Goal: Check status: Check status

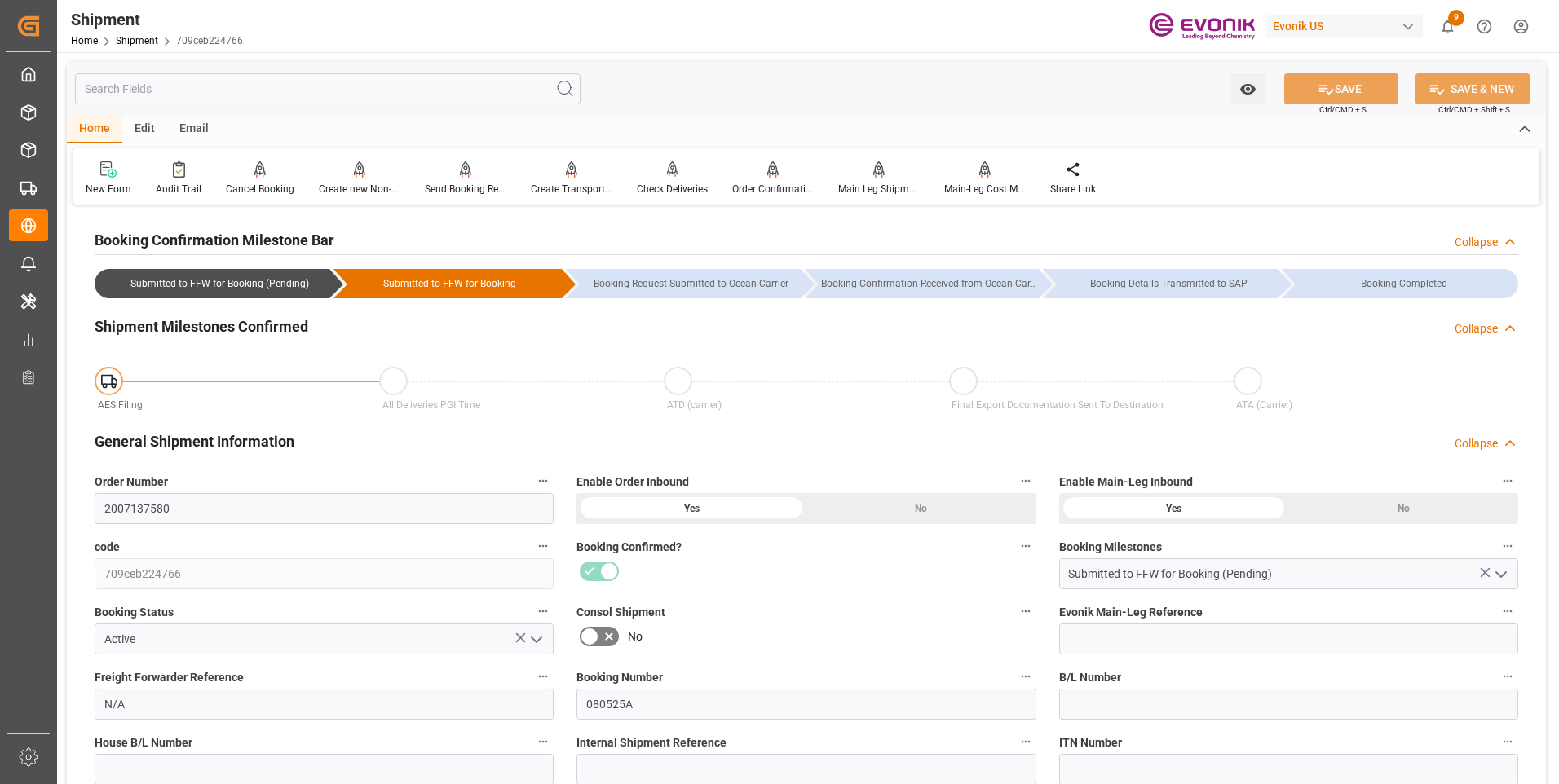
scroll to position [822, 0]
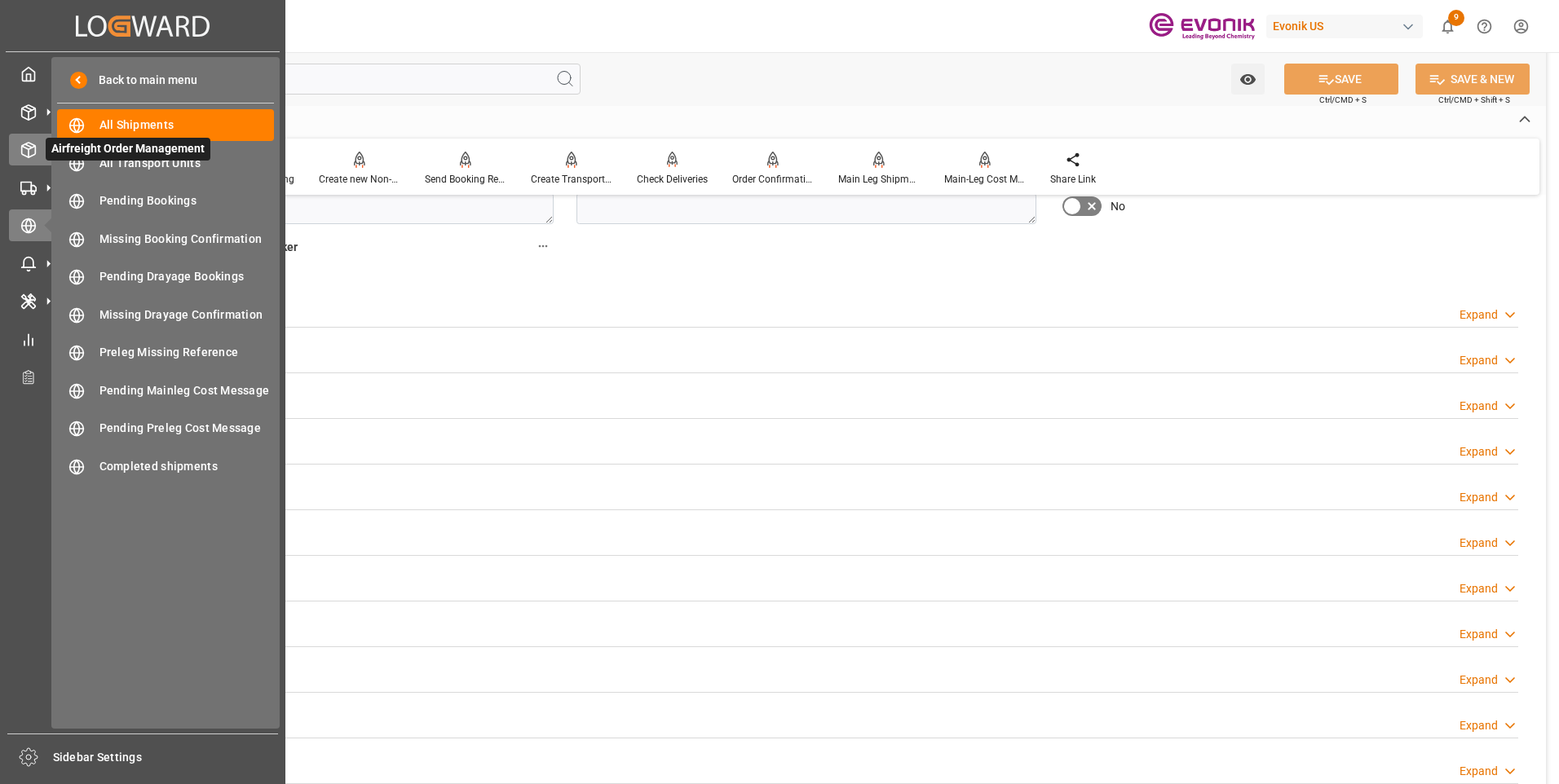
click at [33, 146] on icon at bounding box center [28, 149] width 16 height 16
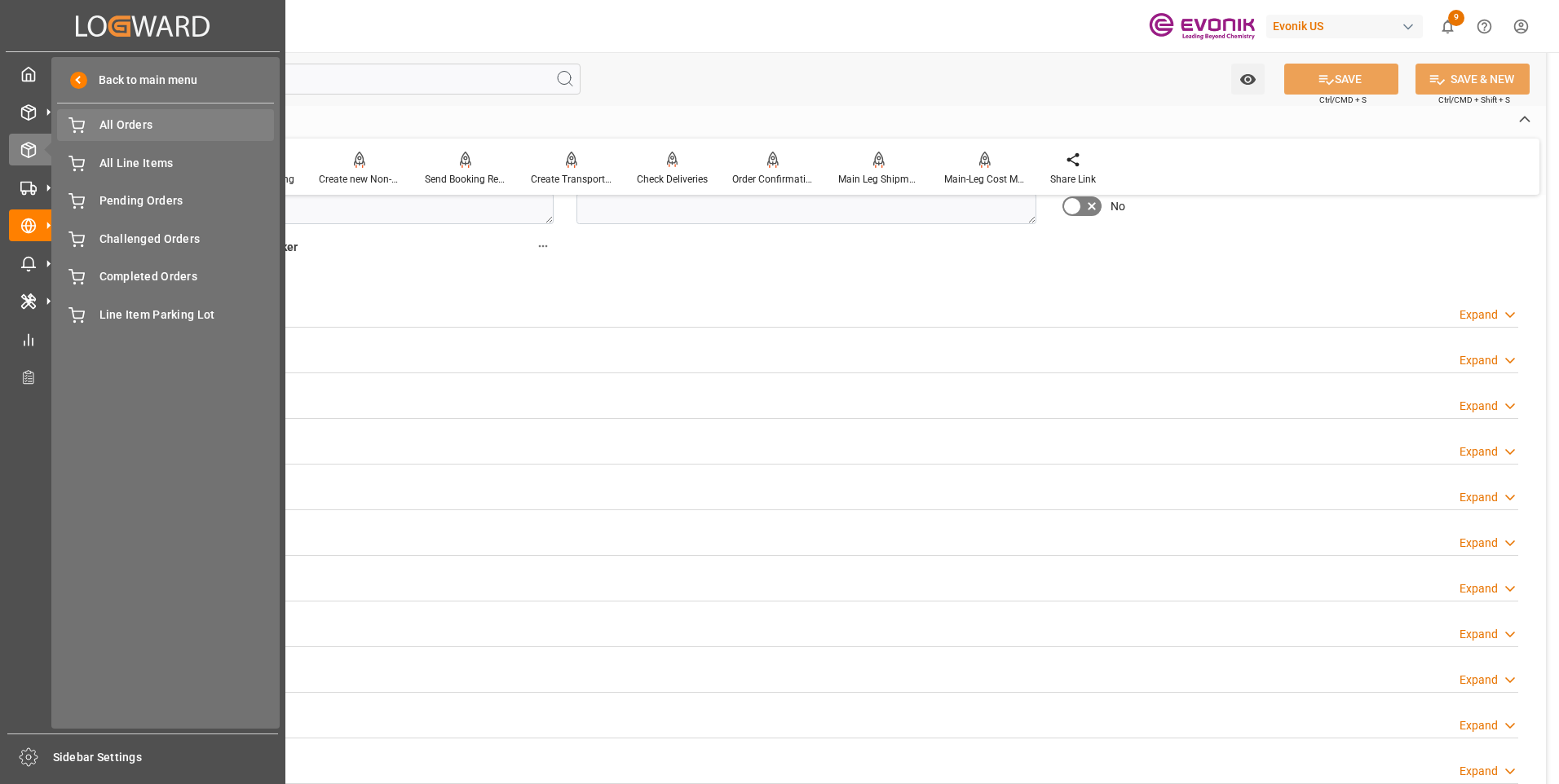
click at [121, 121] on span "All Orders" at bounding box center [186, 125] width 175 height 17
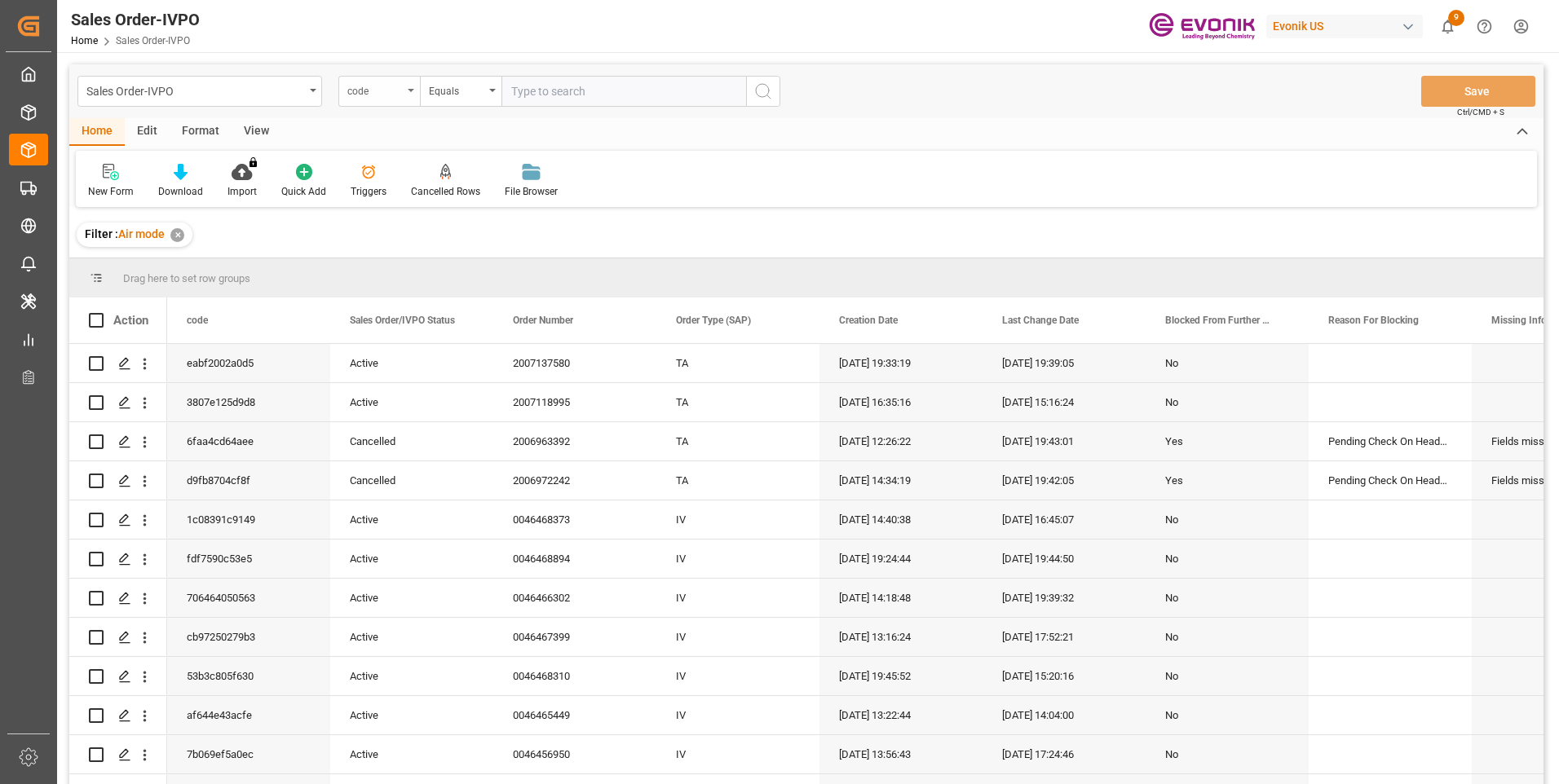
click at [409, 97] on div "code" at bounding box center [379, 91] width 82 height 31
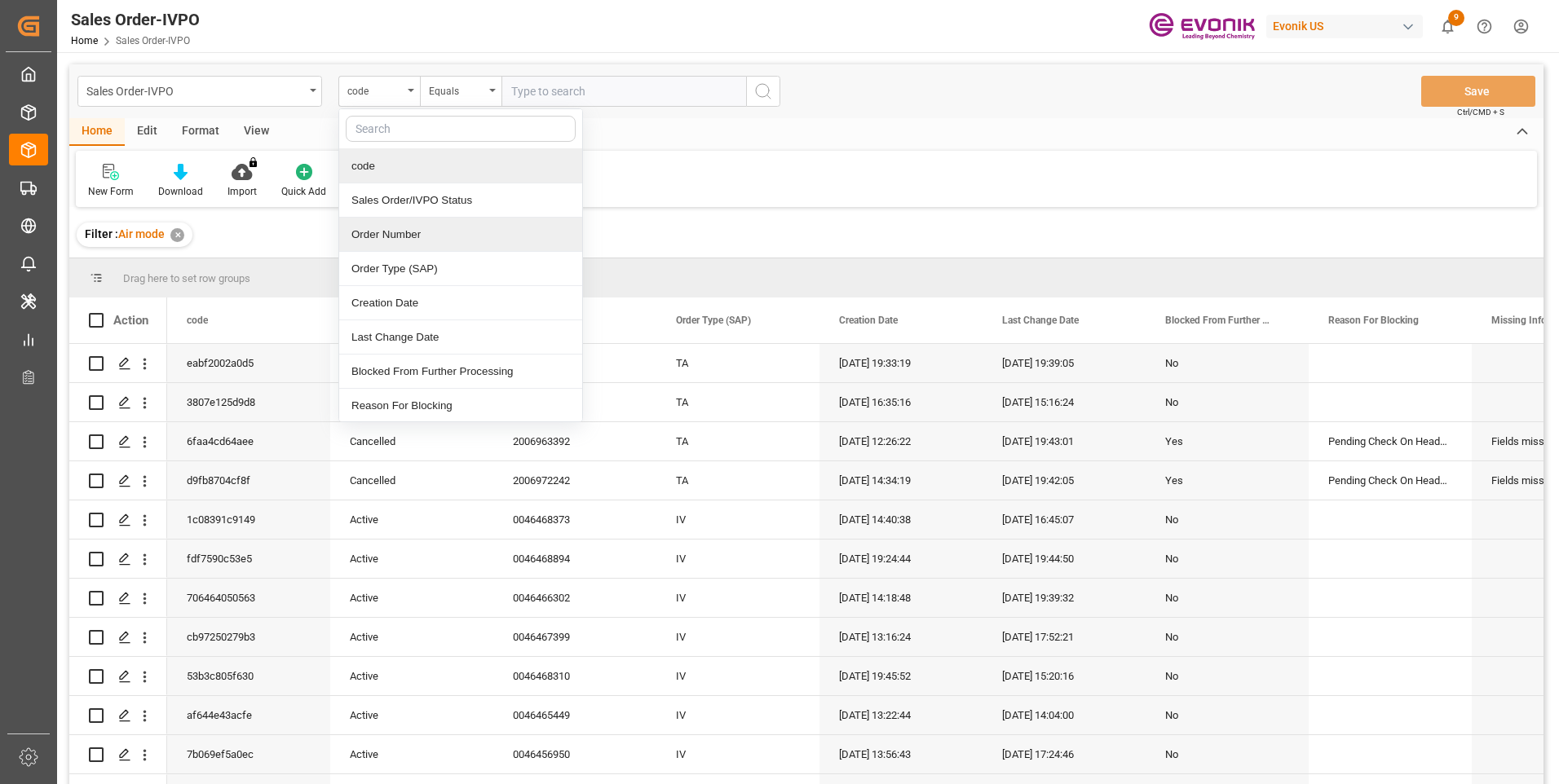
click at [421, 226] on div "Order Number" at bounding box center [461, 235] width 243 height 34
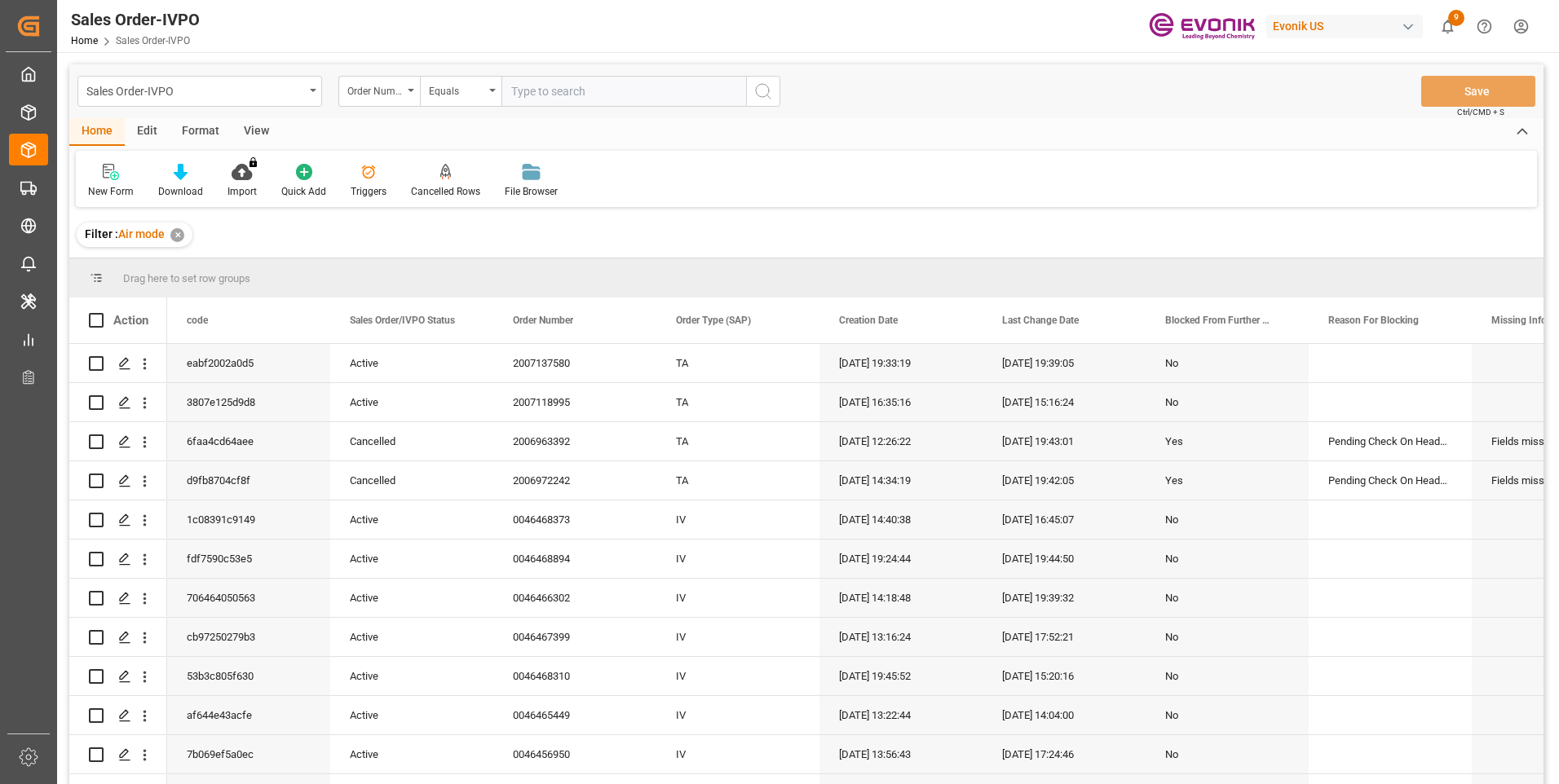
click at [568, 89] on input "text" at bounding box center [624, 91] width 245 height 31
paste input "2007137580"
type input "2007137580"
click at [767, 91] on icon "search button" at bounding box center [763, 91] width 20 height 20
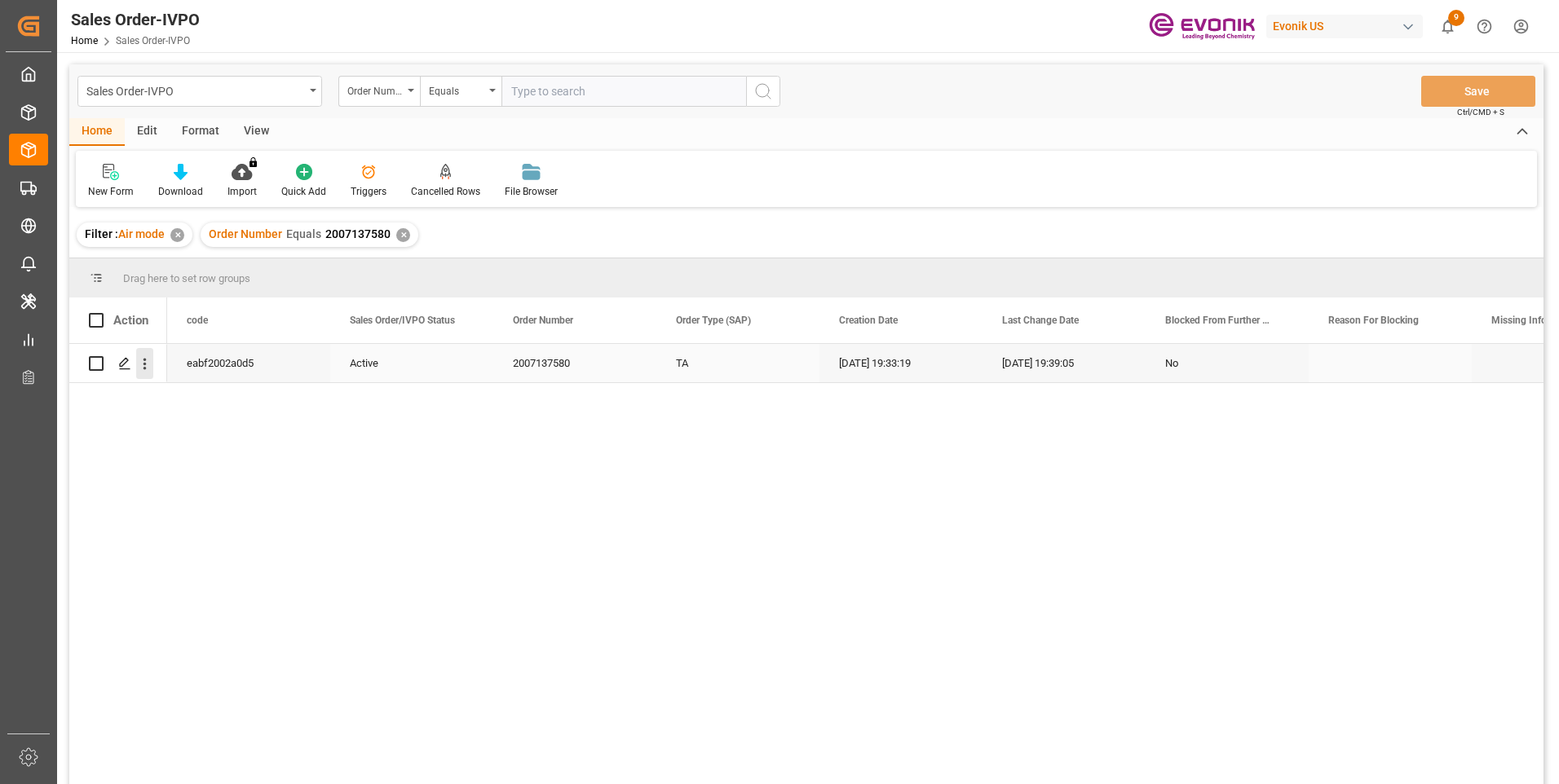
click at [141, 367] on icon "open menu" at bounding box center [145, 364] width 17 height 17
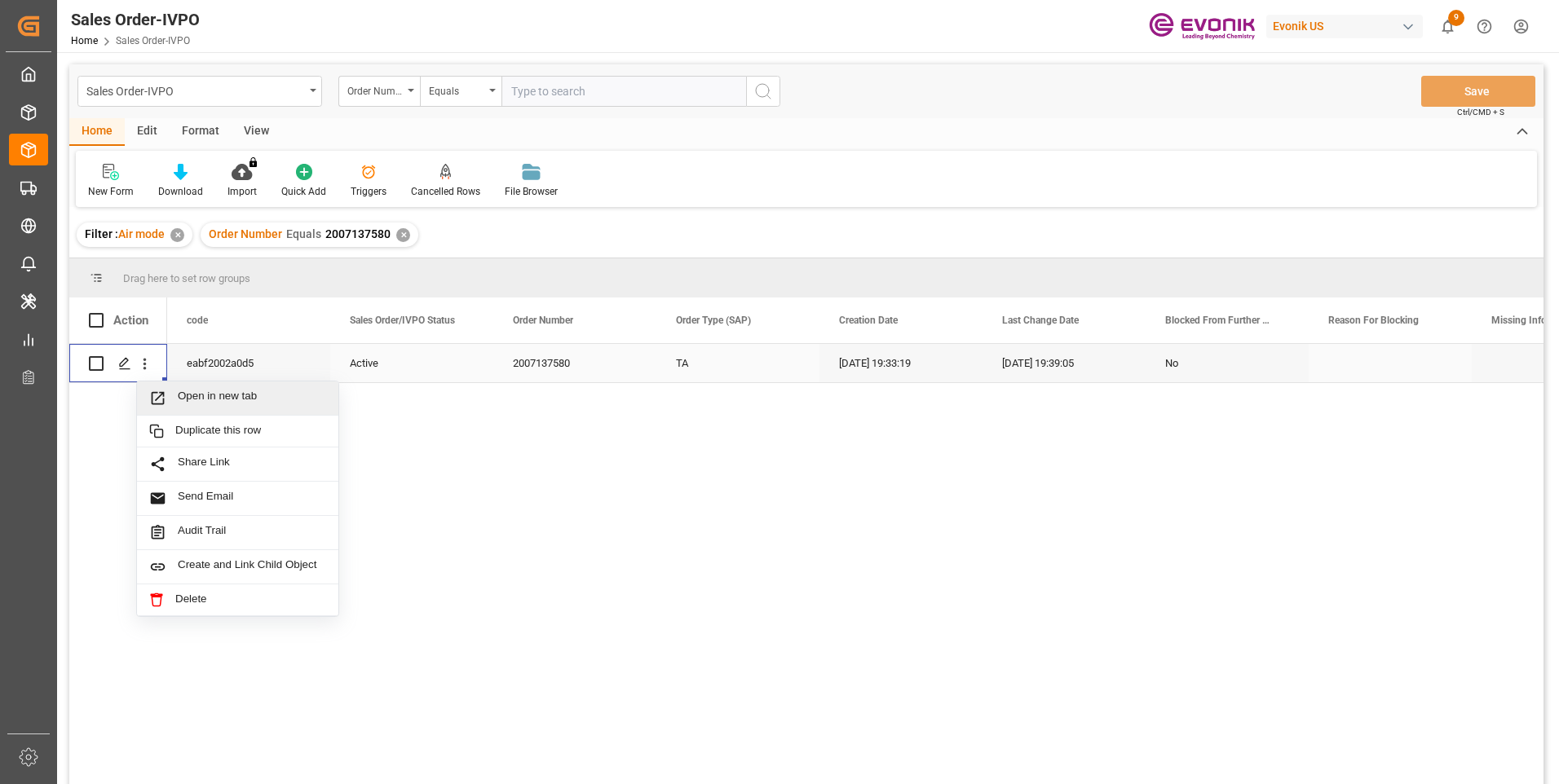
click at [214, 396] on span "Open in new tab" at bounding box center [252, 398] width 148 height 17
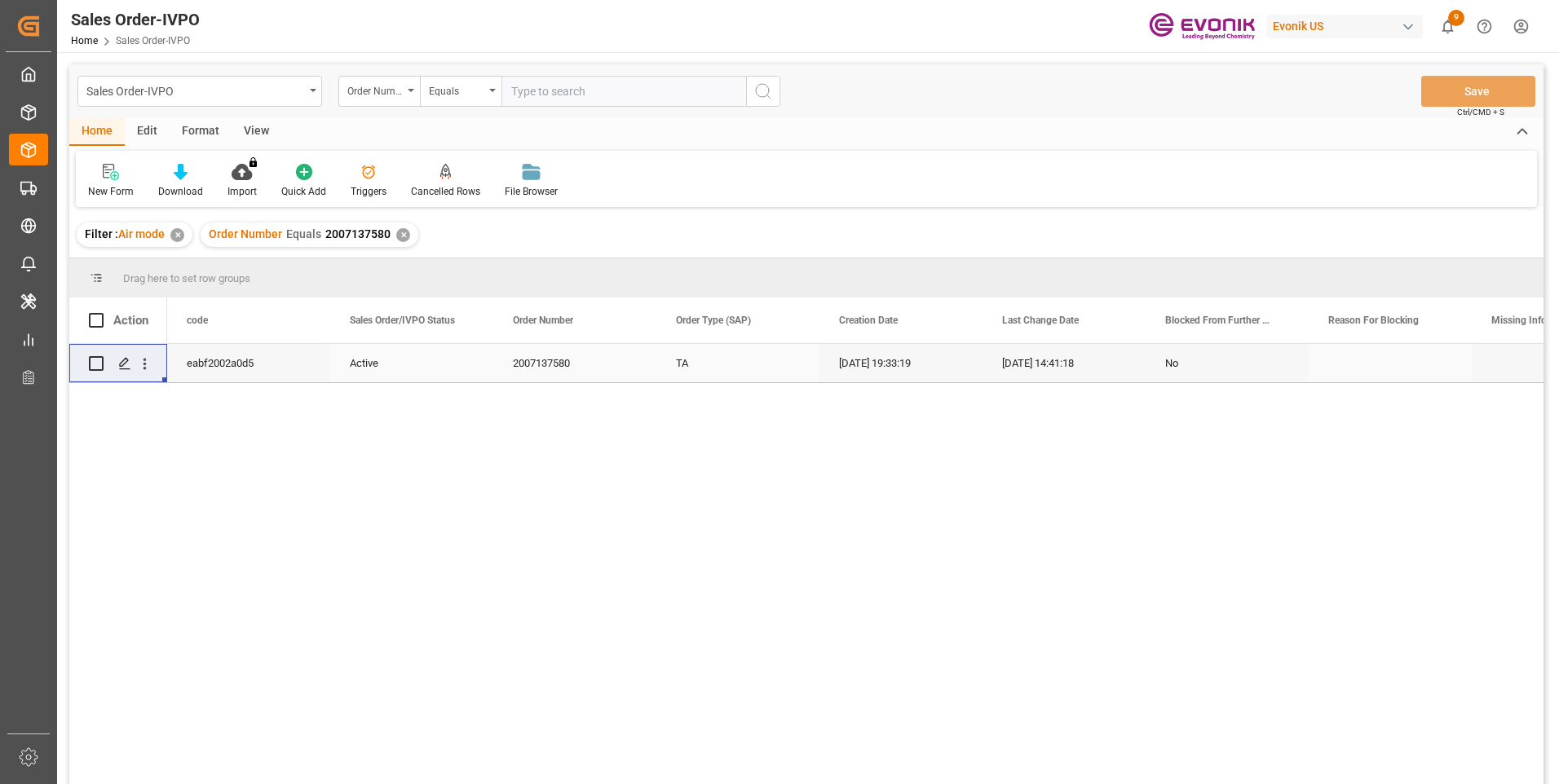
click at [576, 90] on input "text" at bounding box center [624, 91] width 245 height 31
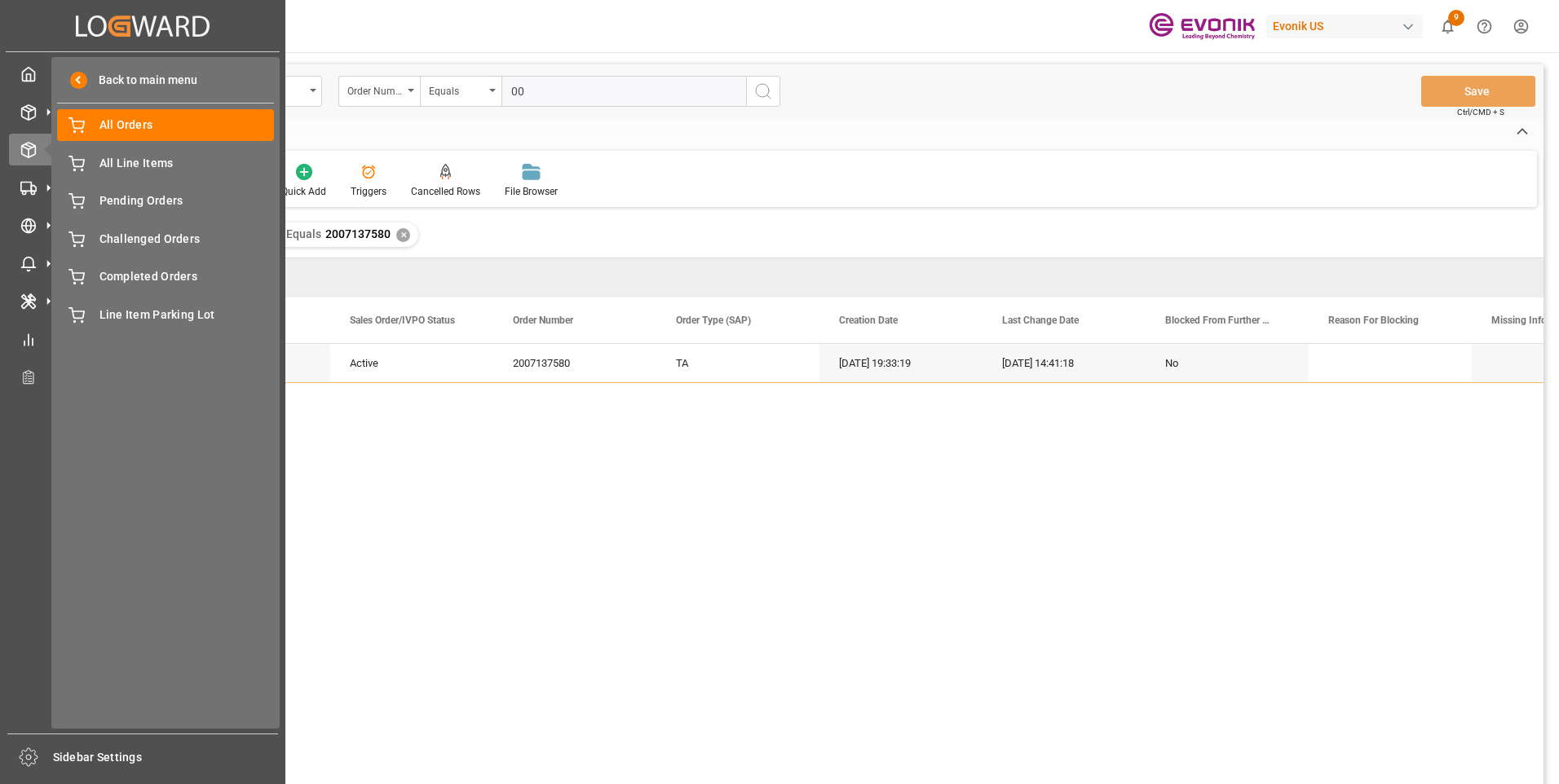
paste input "46468058"
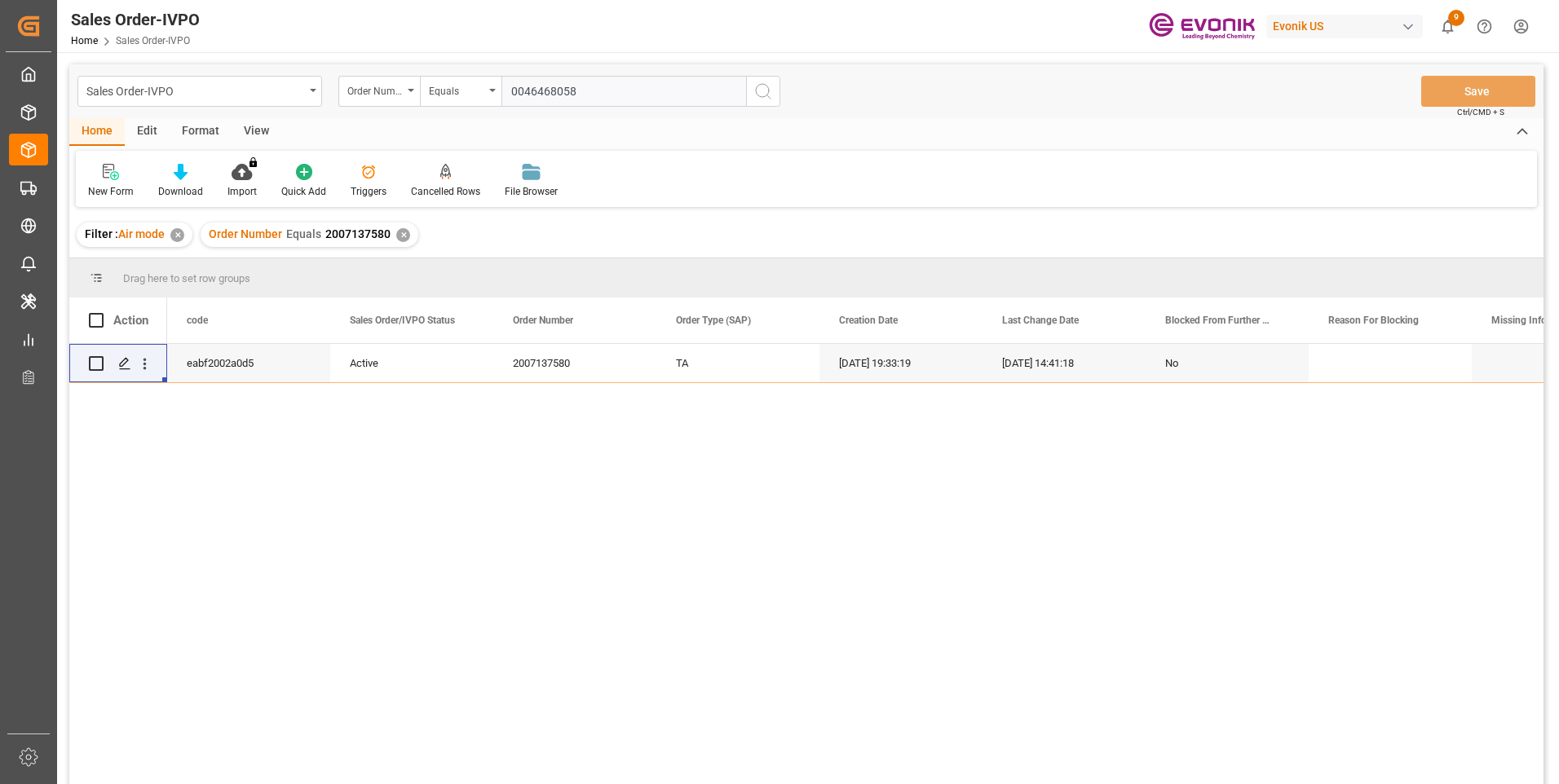
type input "0046468058"
click at [757, 89] on icon "search button" at bounding box center [763, 91] width 20 height 20
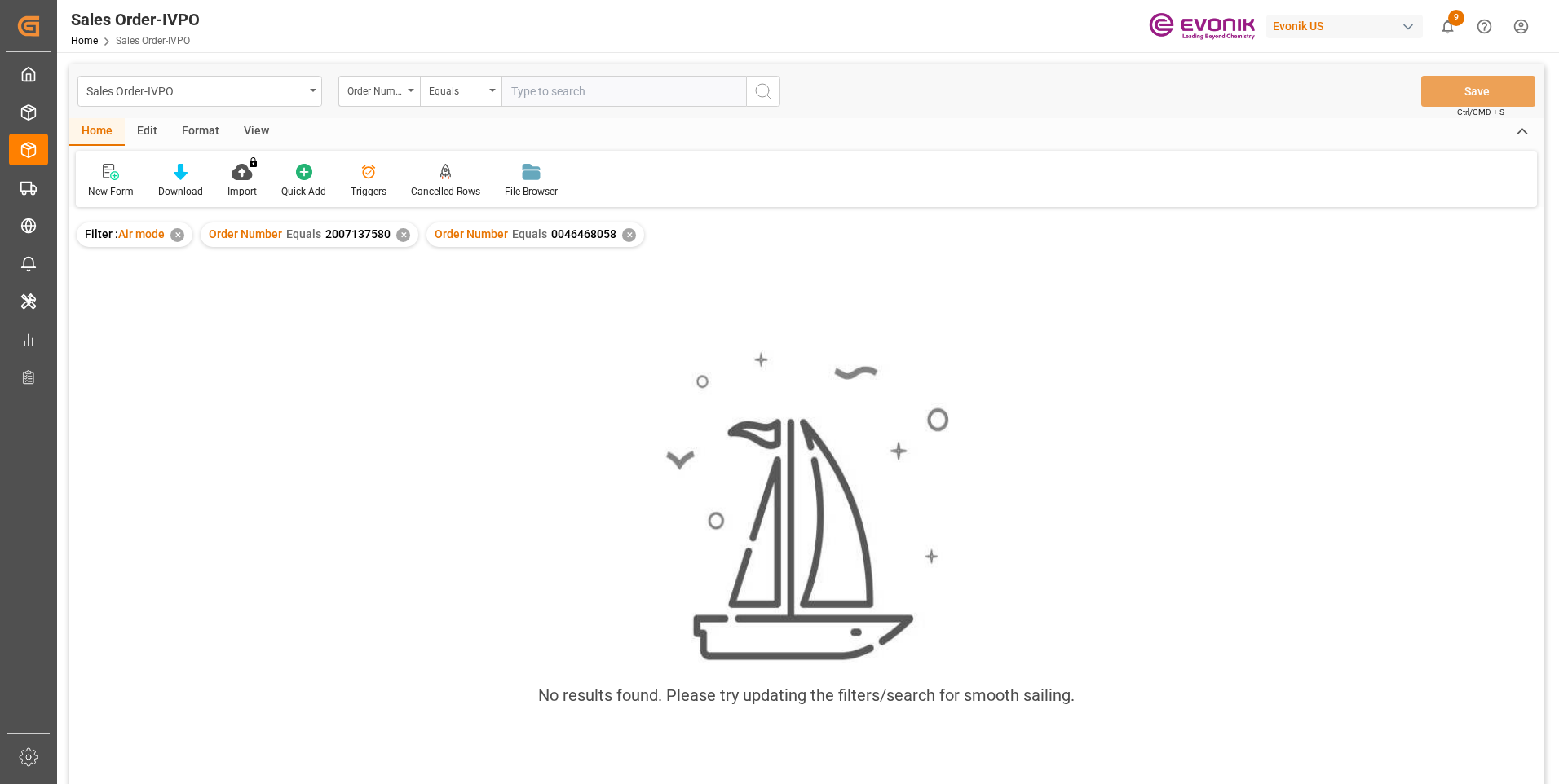
click at [399, 234] on div "✕" at bounding box center [403, 235] width 14 height 14
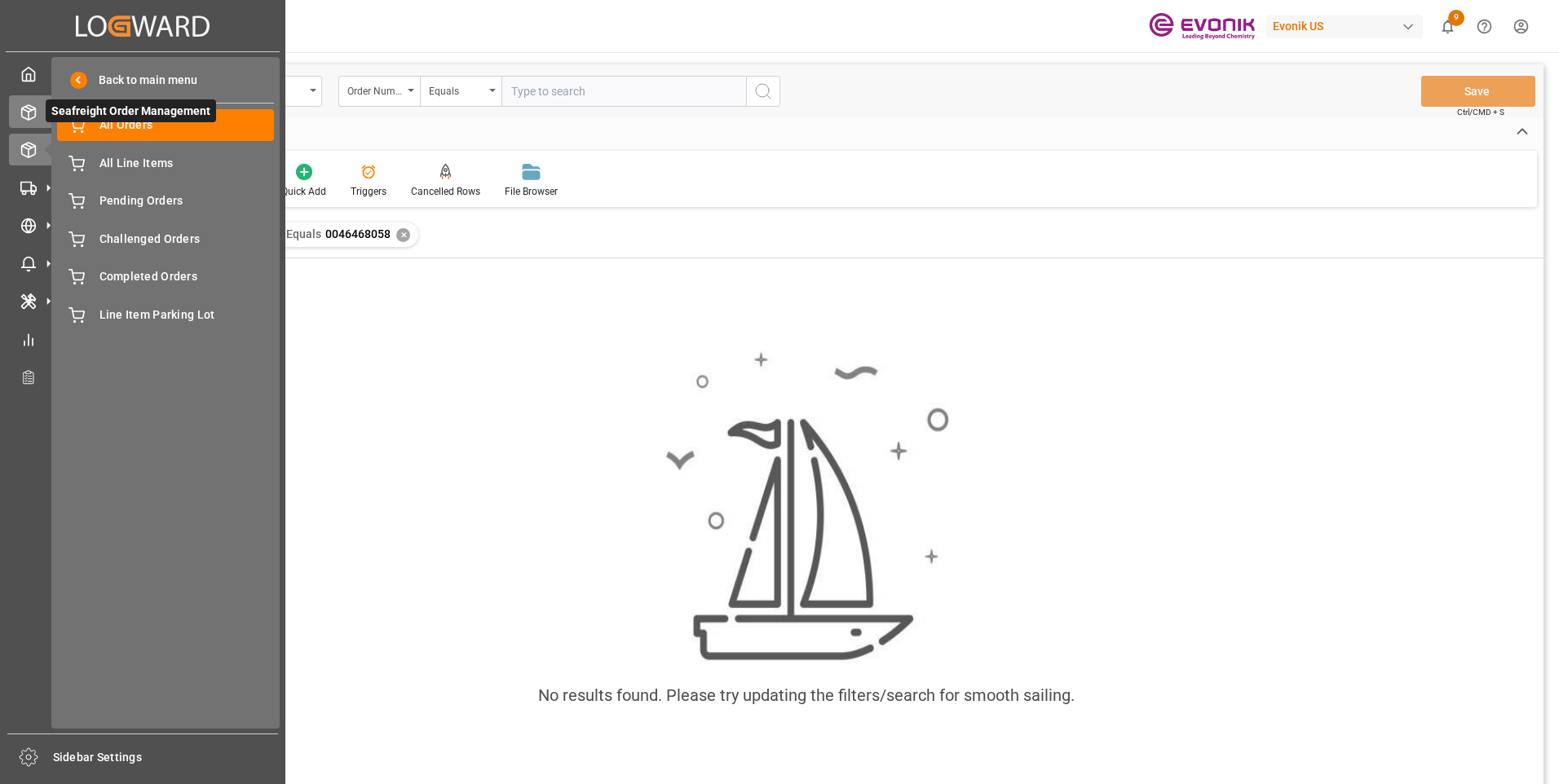
click at [33, 114] on icon at bounding box center [28, 112] width 16 height 16
click at [26, 114] on icon at bounding box center [28, 112] width 16 height 16
click at [26, 113] on icon at bounding box center [28, 112] width 16 height 16
click at [106, 128] on span "All Orders" at bounding box center [186, 125] width 175 height 17
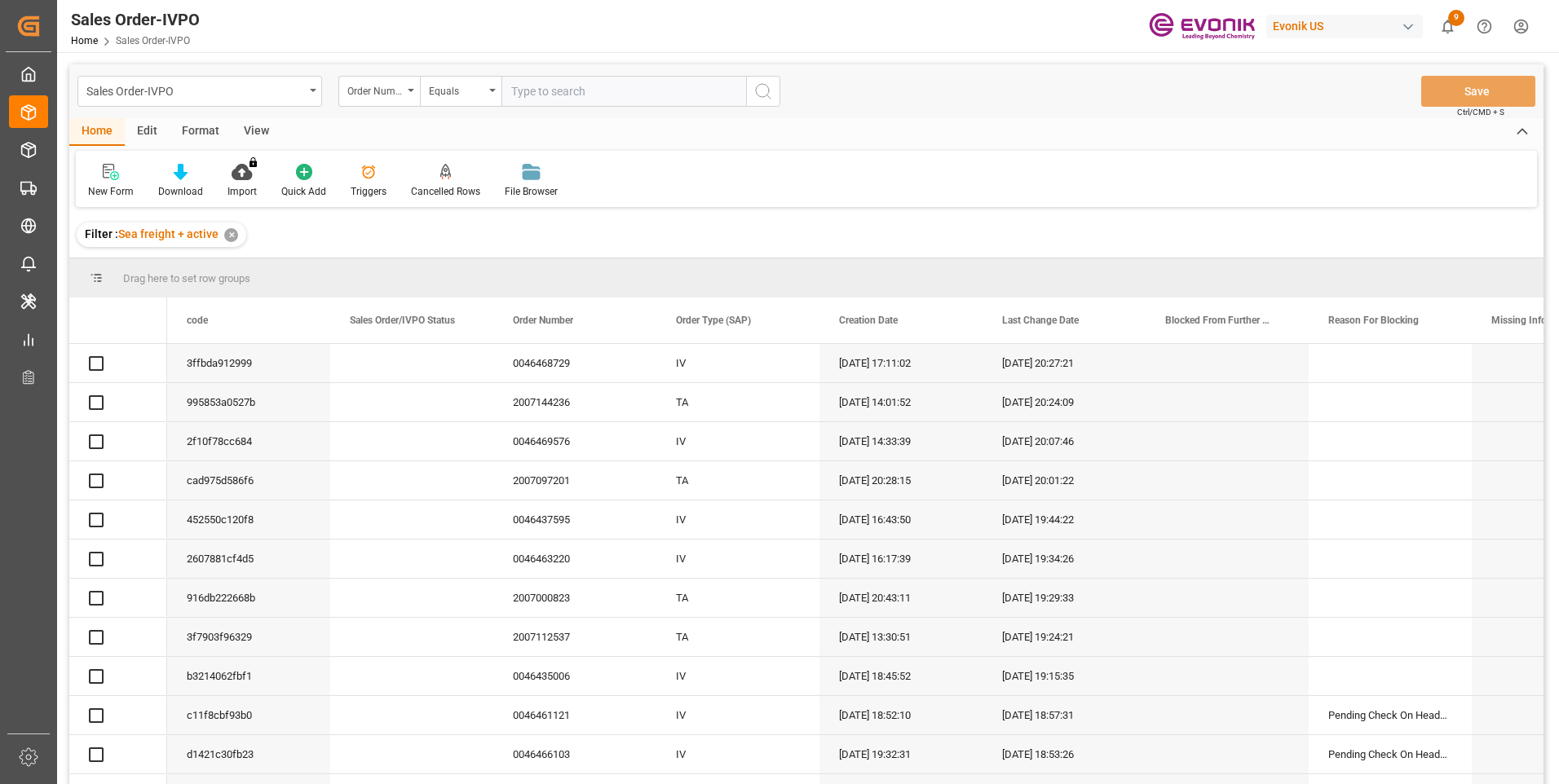
click at [543, 97] on input "text" at bounding box center [624, 91] width 245 height 31
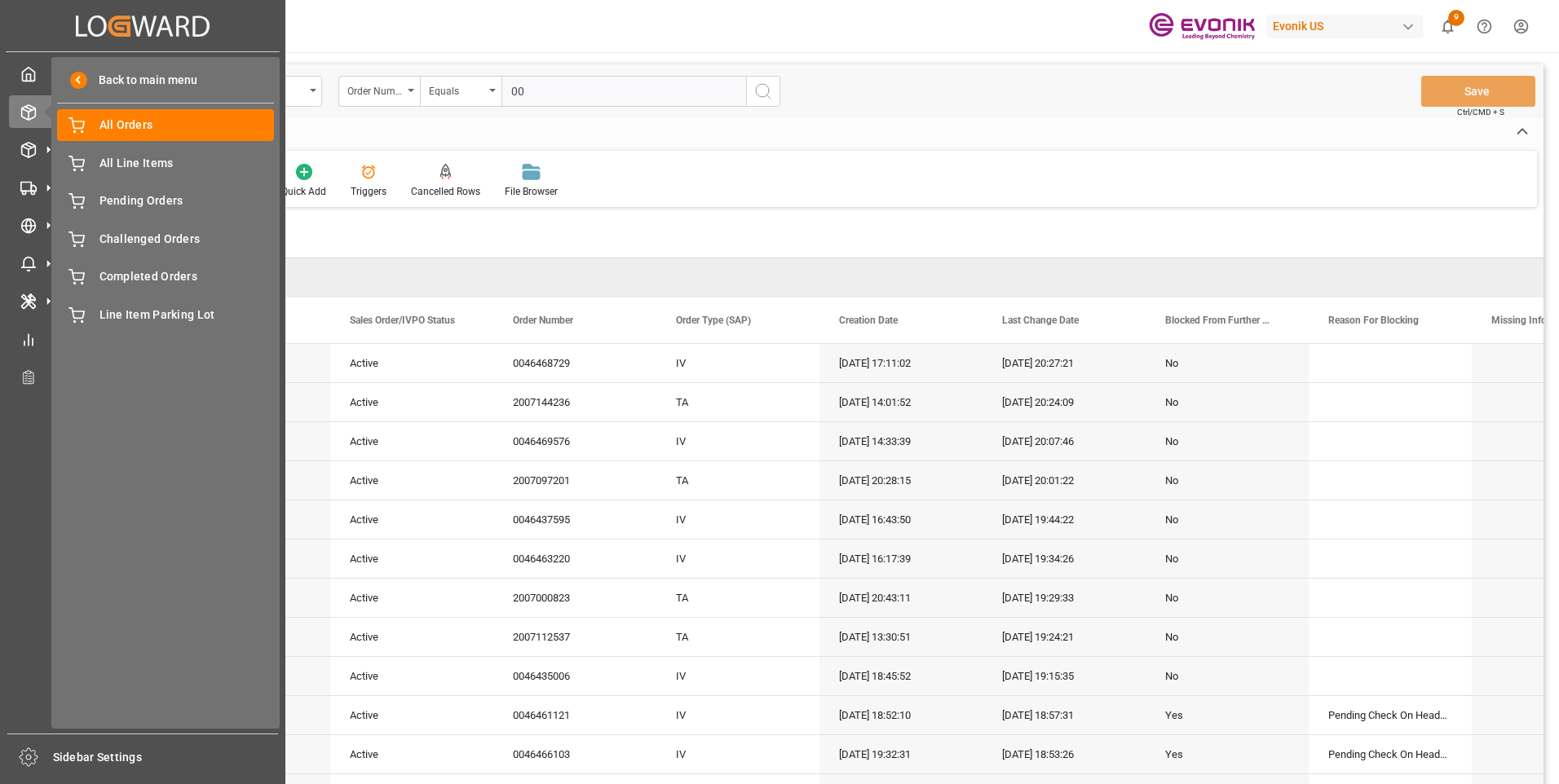
paste input "46468058"
type input "0046468058"
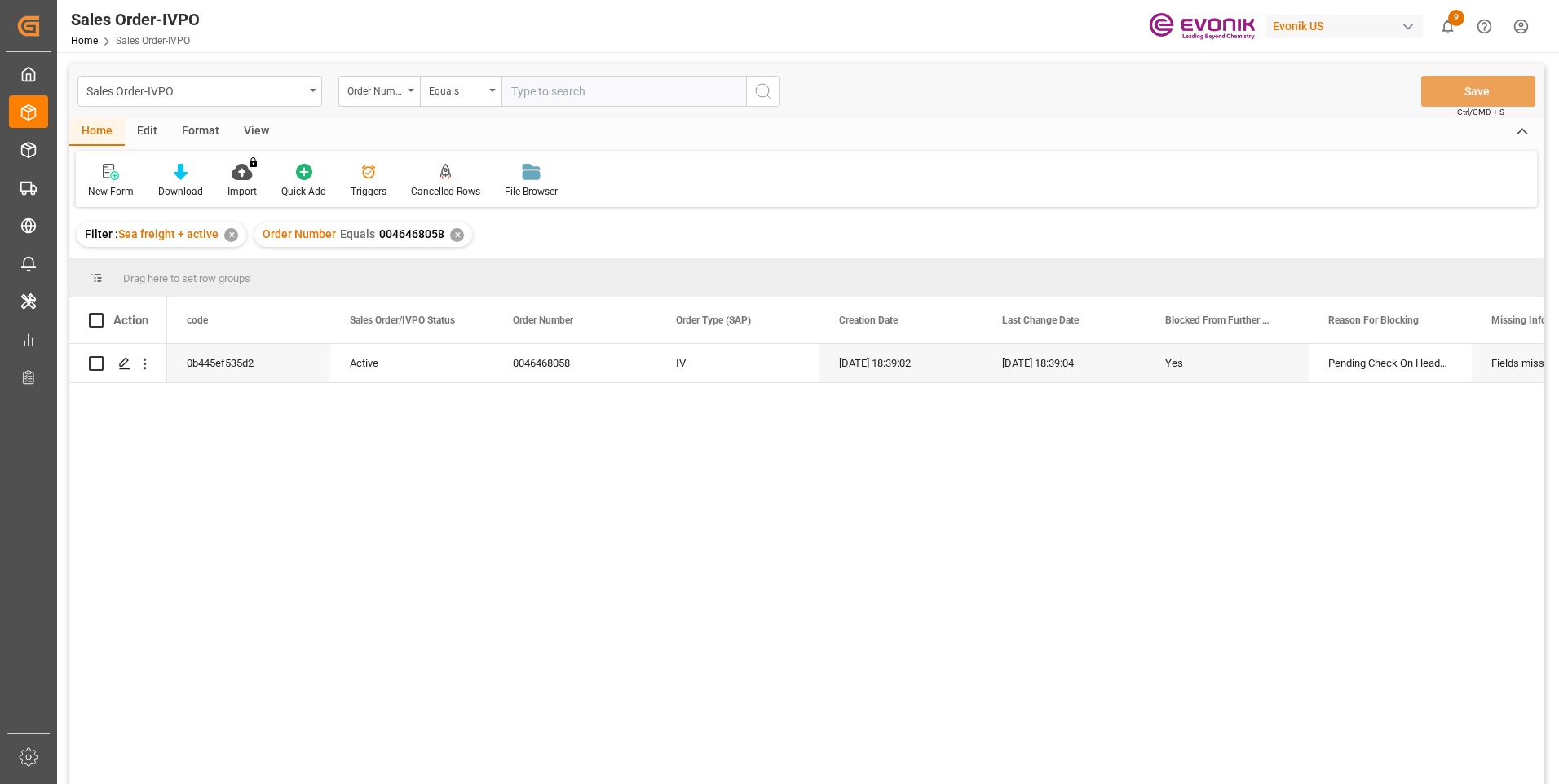
click at [707, 465] on div "0b445ef535d2 Active 0046468058 IV 08-21-2025 18:39:02 08-21-2025 18:39:04 Yes P…" at bounding box center [856, 569] width 1377 height 451
click at [147, 367] on icon "open menu" at bounding box center [145, 364] width 17 height 17
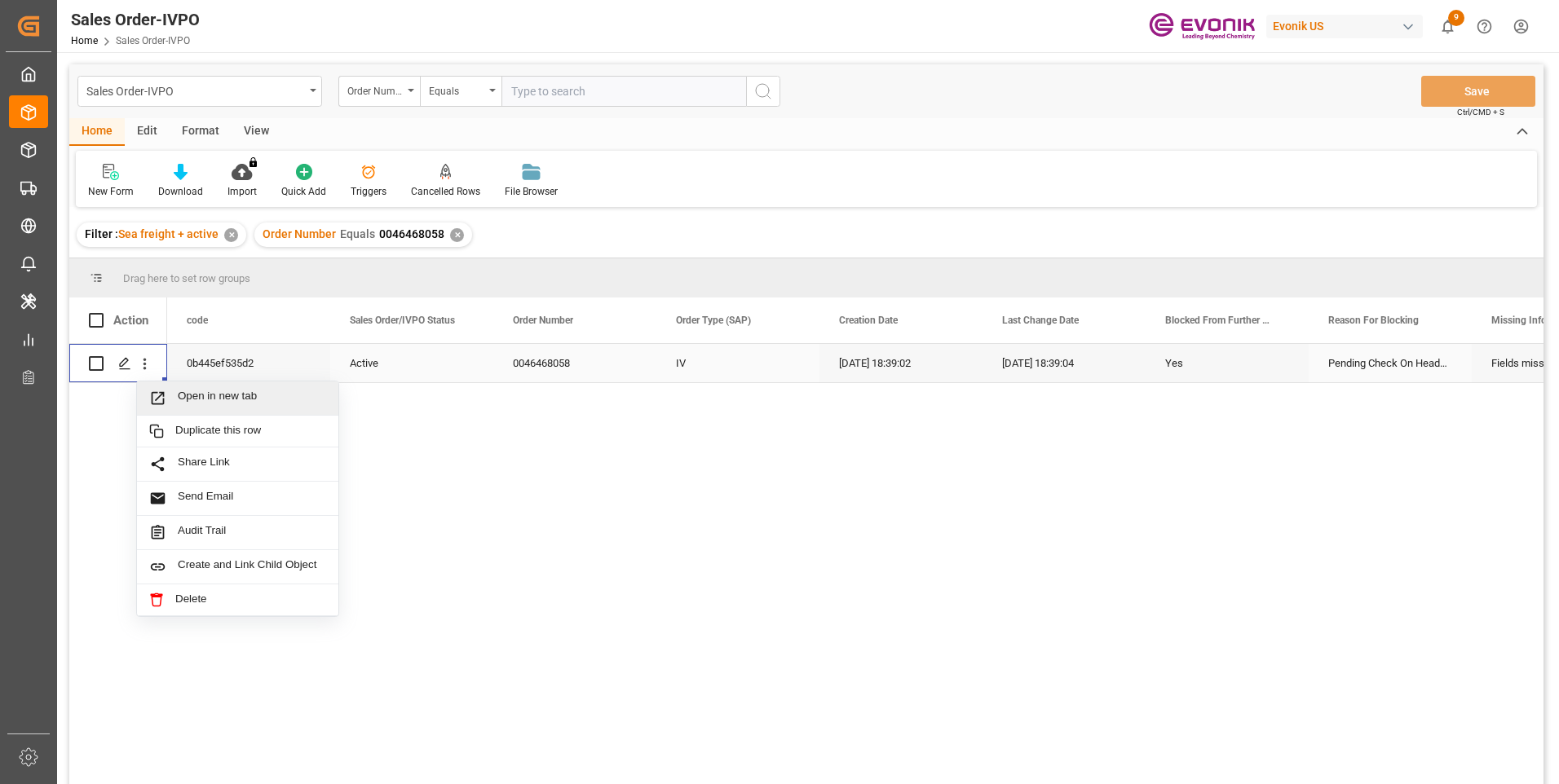
click at [210, 405] on span "Open in new tab" at bounding box center [252, 398] width 148 height 17
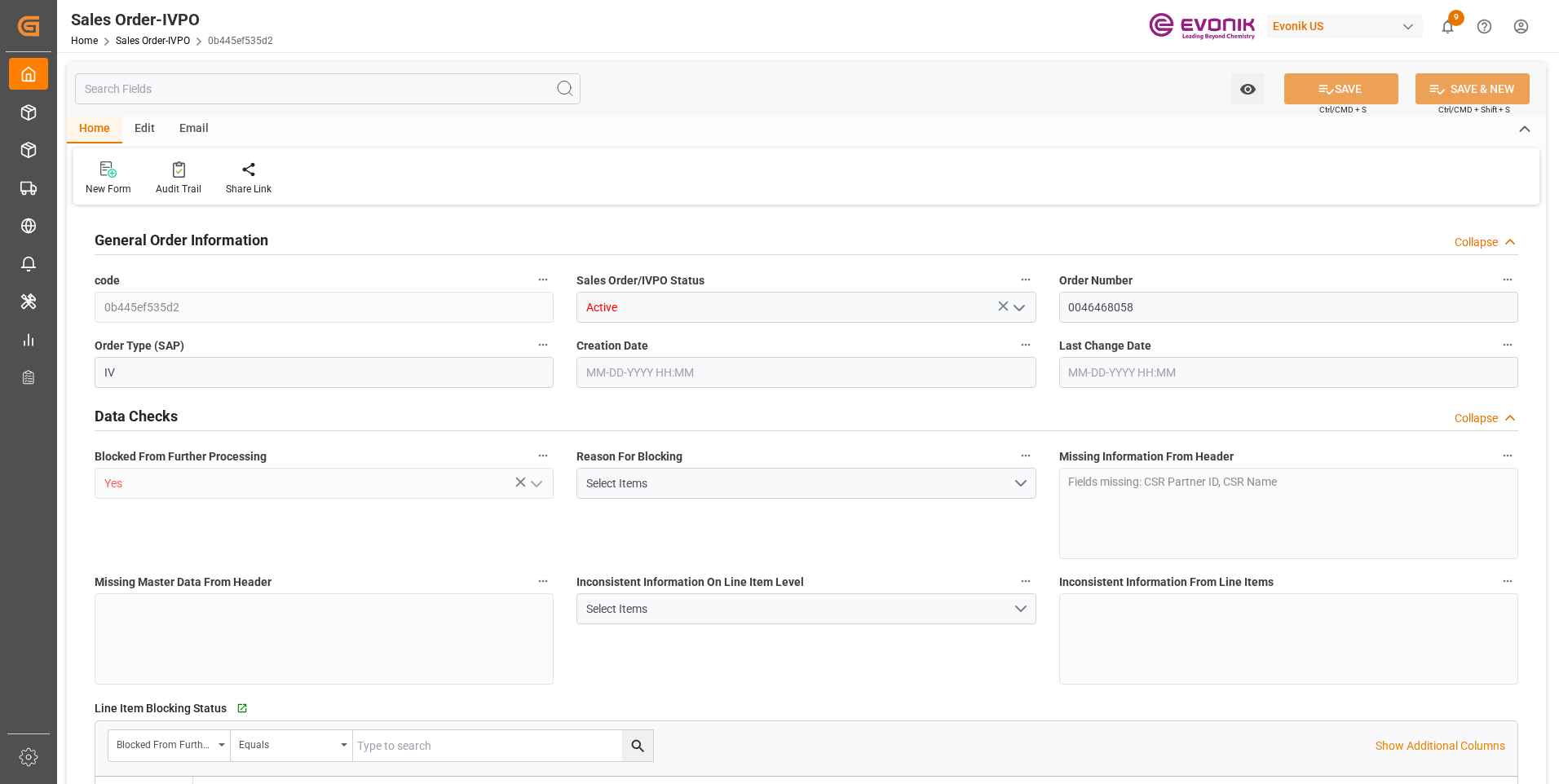
type input "BEANR"
type input "0"
type input "1"
type input "20000"
type input "08-21-2025 18:39"
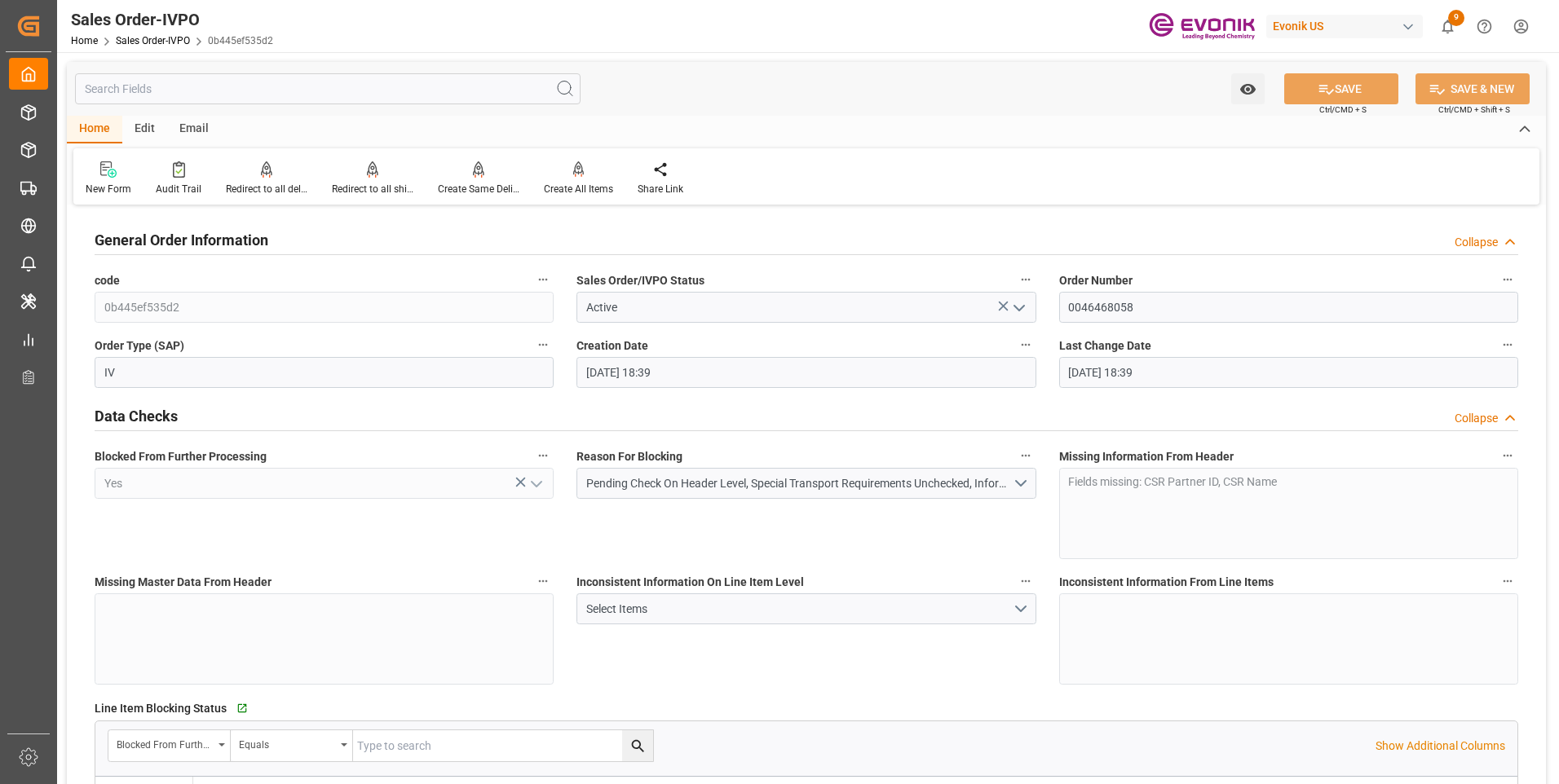
type input "08-21-2025 18:39"
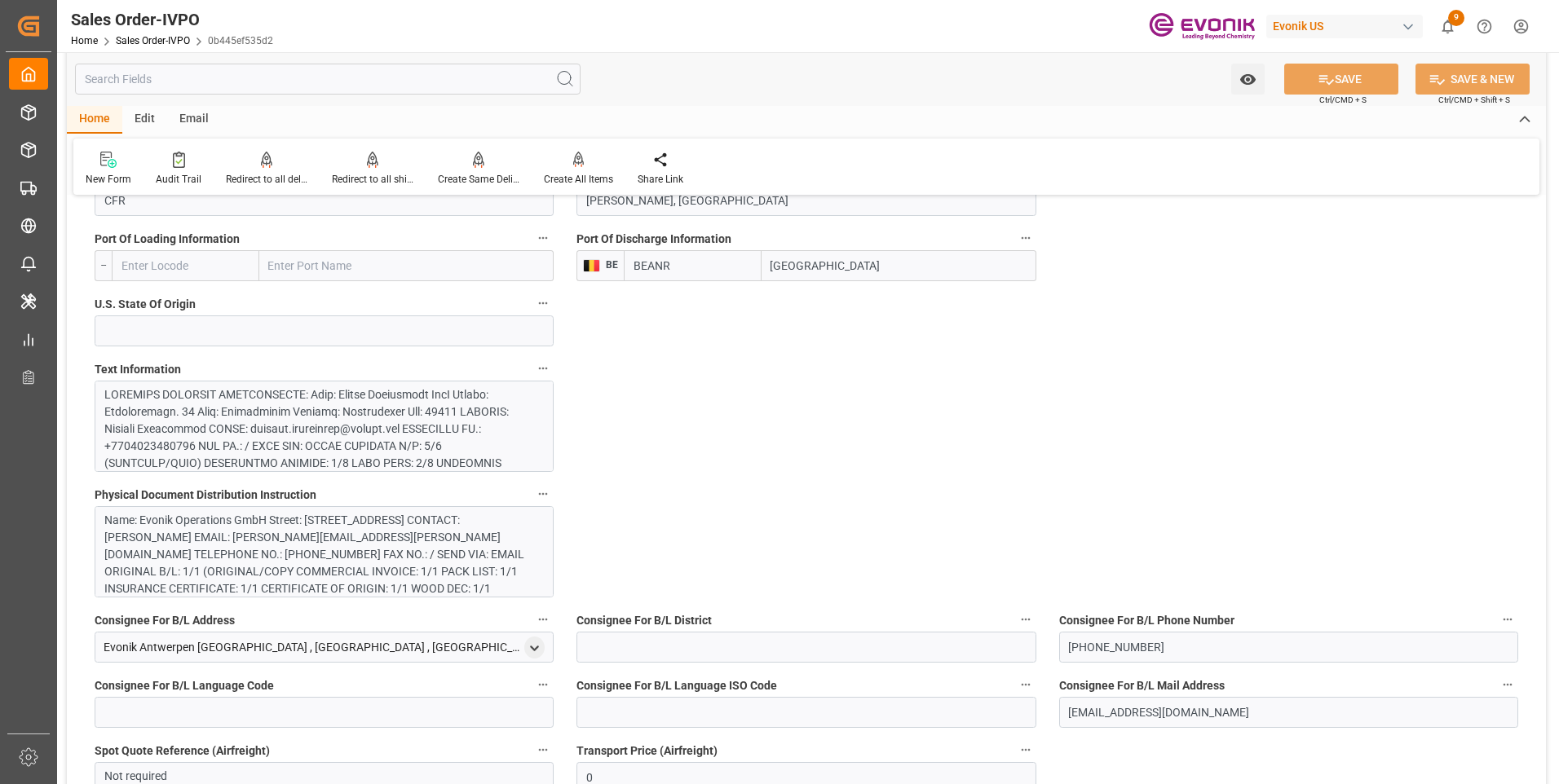
scroll to position [1223, 0]
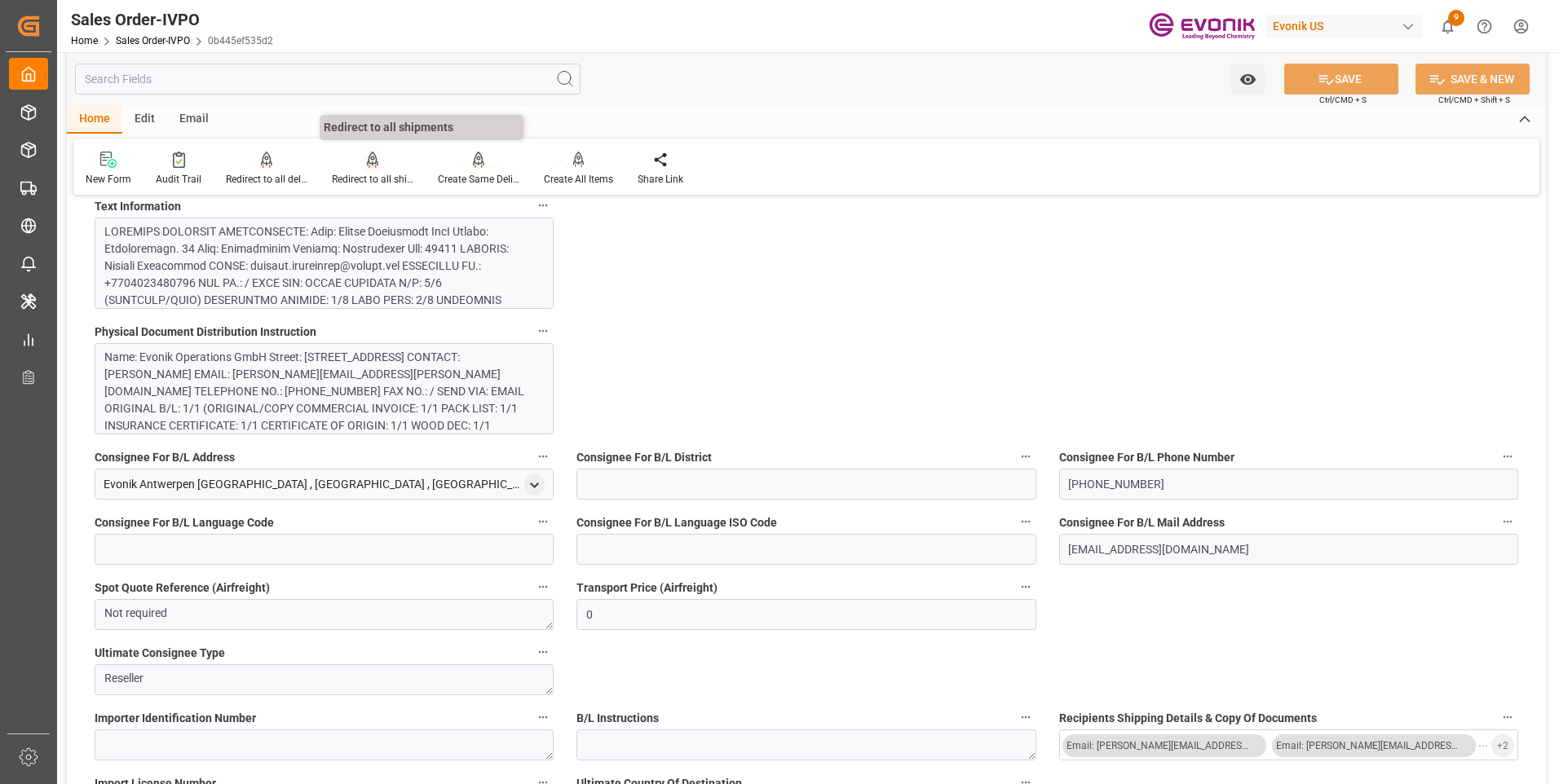
click at [360, 176] on div "Redirect to all shipments" at bounding box center [373, 179] width 82 height 15
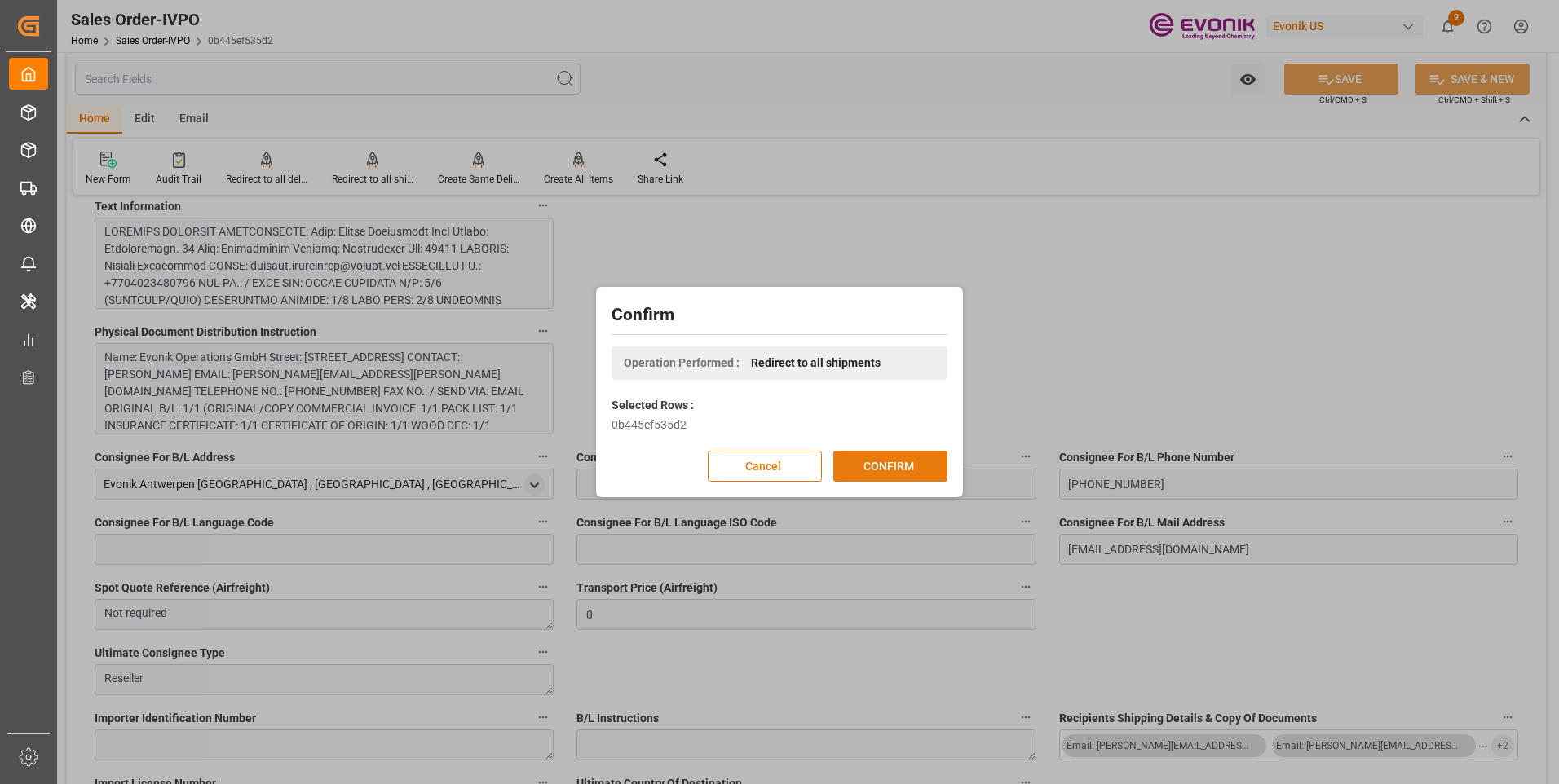
click at [888, 469] on button "CONFIRM" at bounding box center [890, 467] width 114 height 31
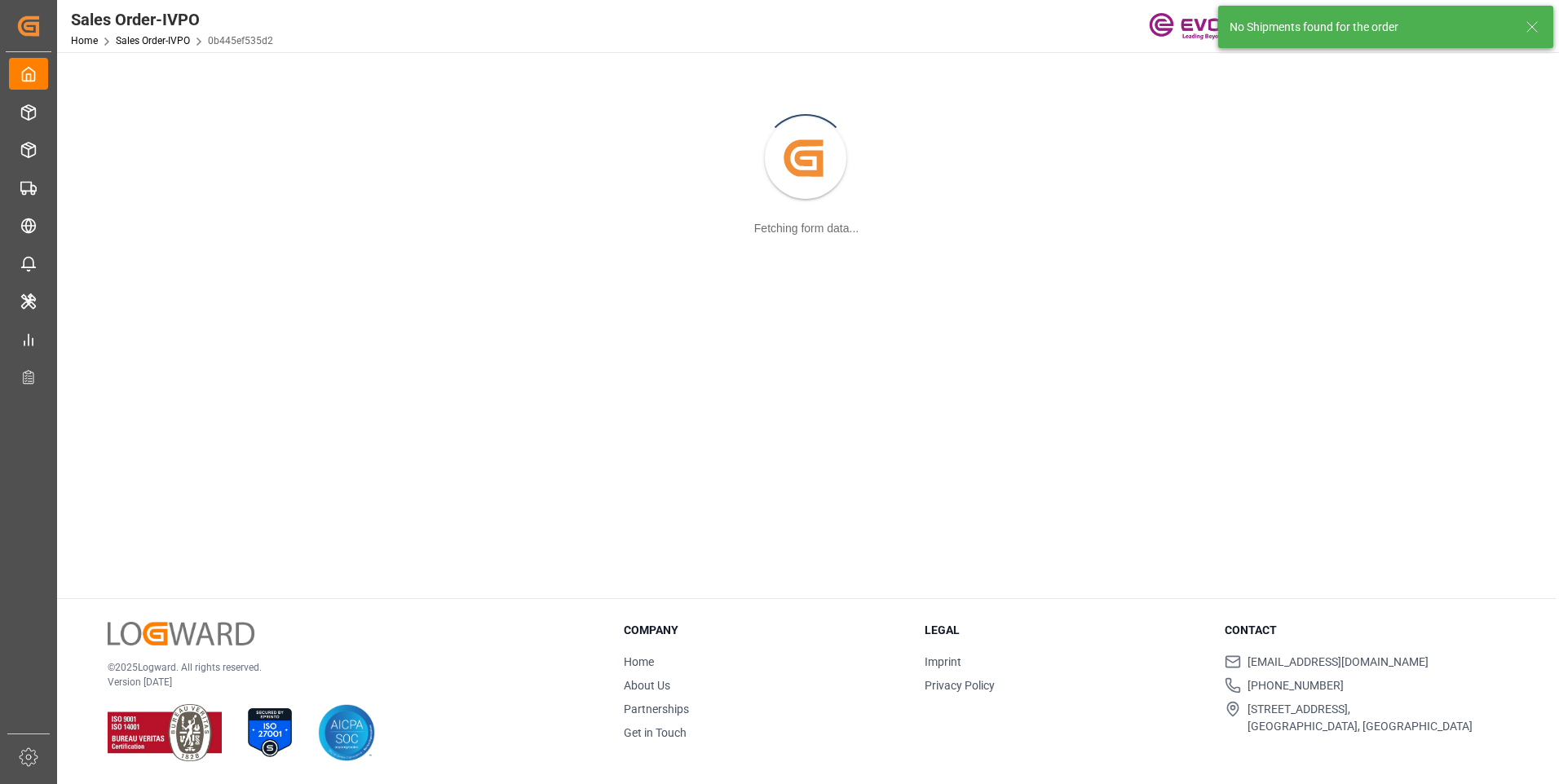
scroll to position [177, 0]
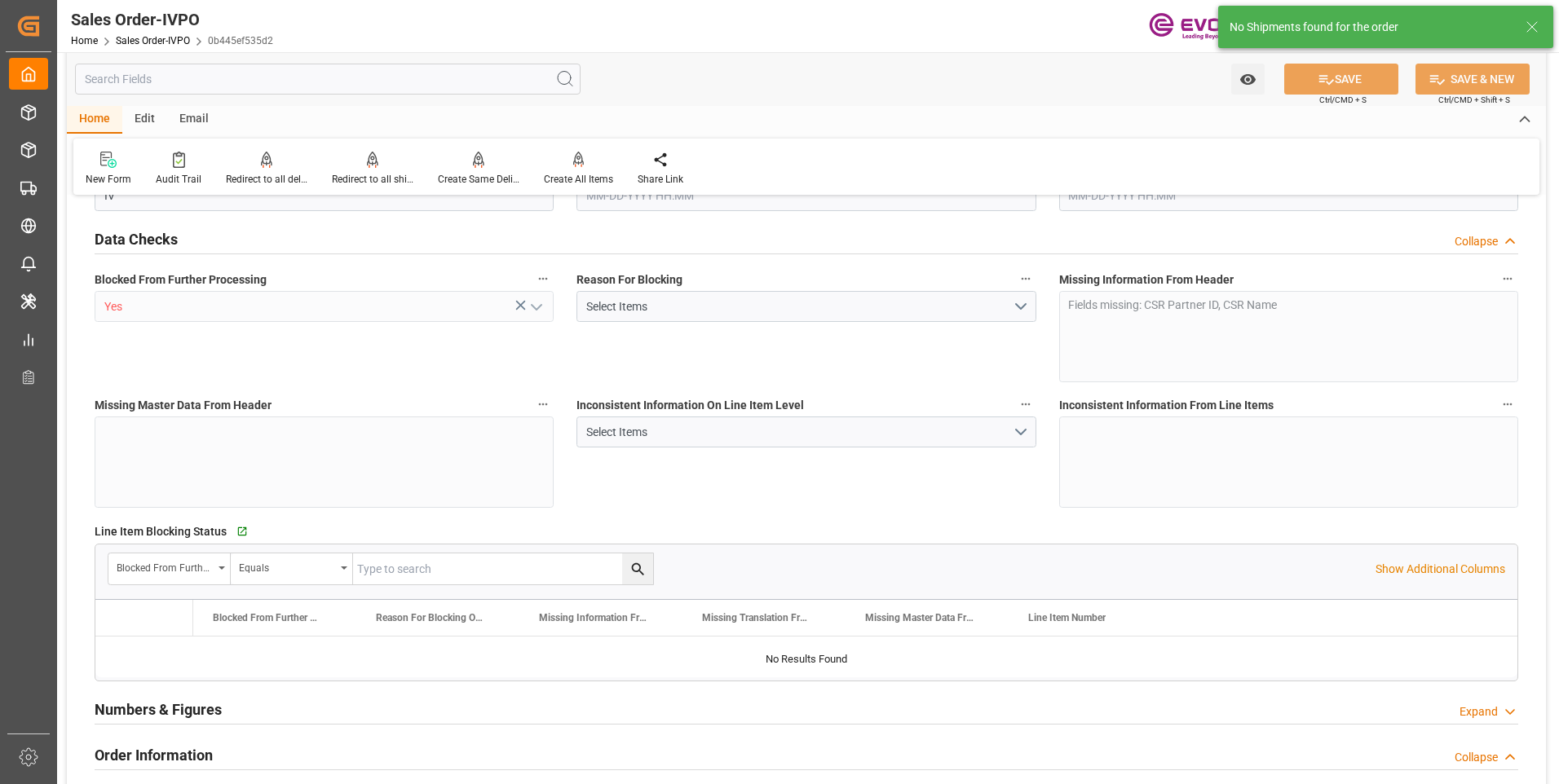
type input "BEANR"
type input "0"
type input "1"
type input "20000"
type input "08-21-2025 18:39"
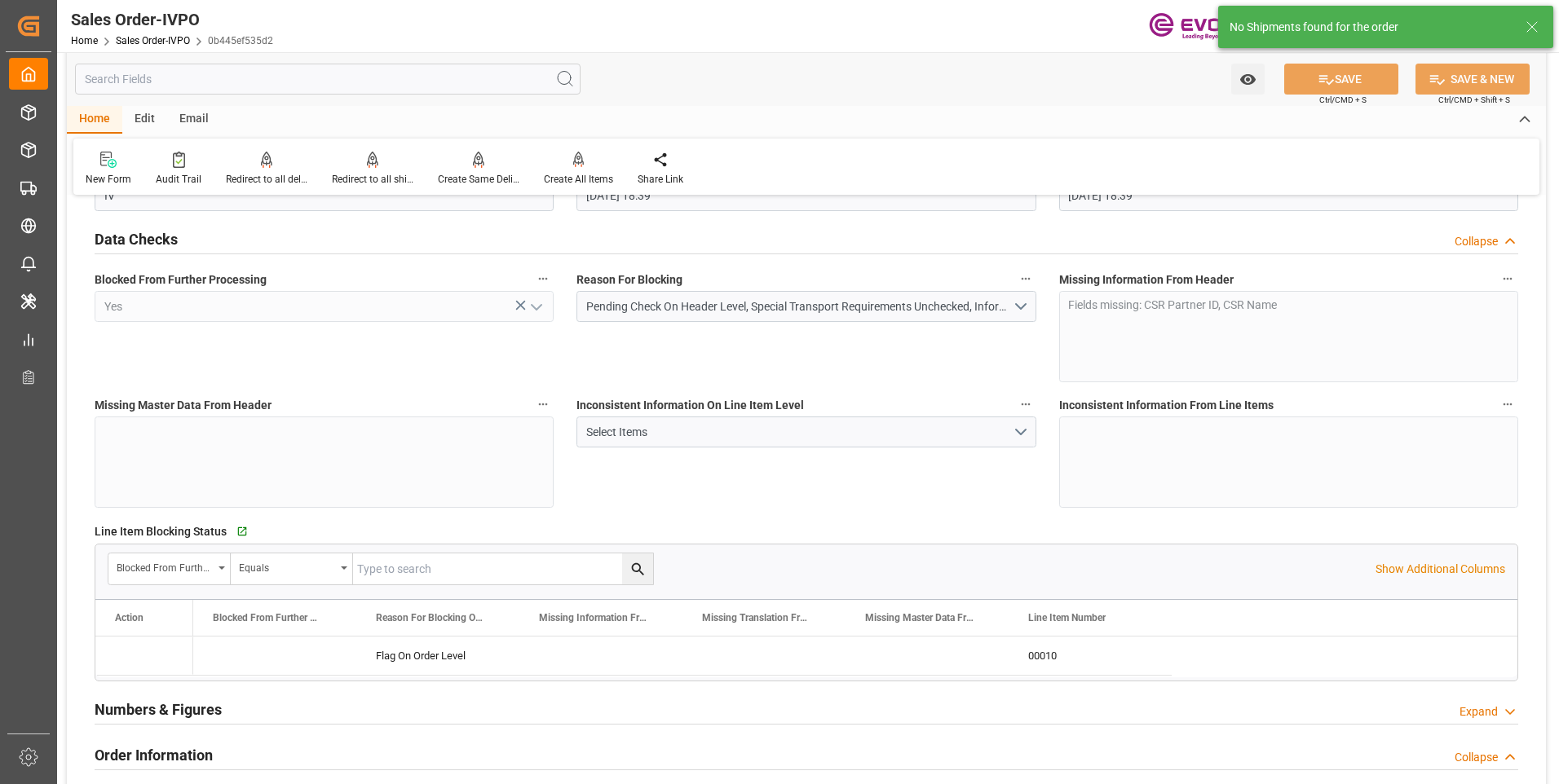
type input "08-21-2025 18:39"
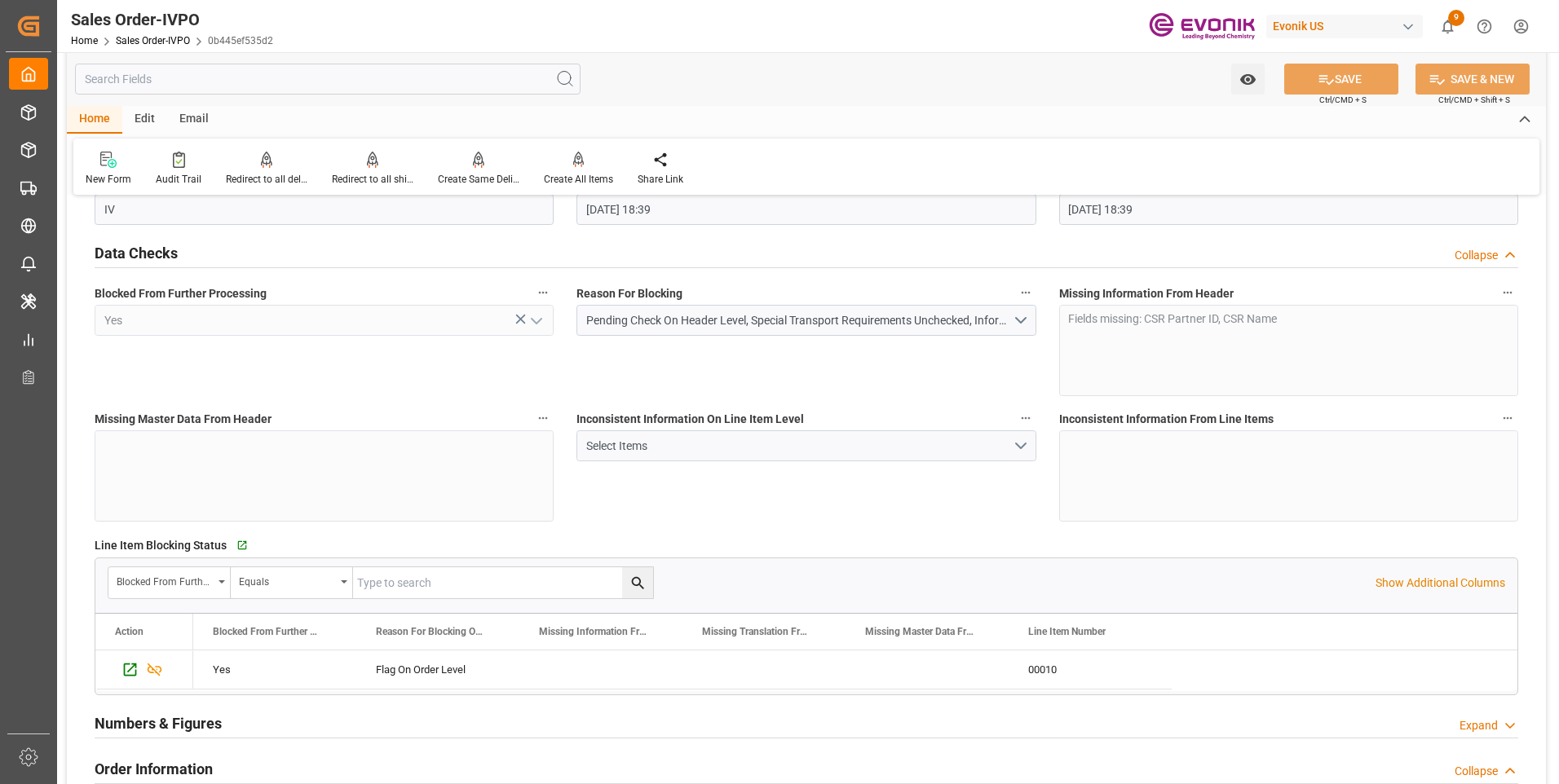
scroll to position [0, 0]
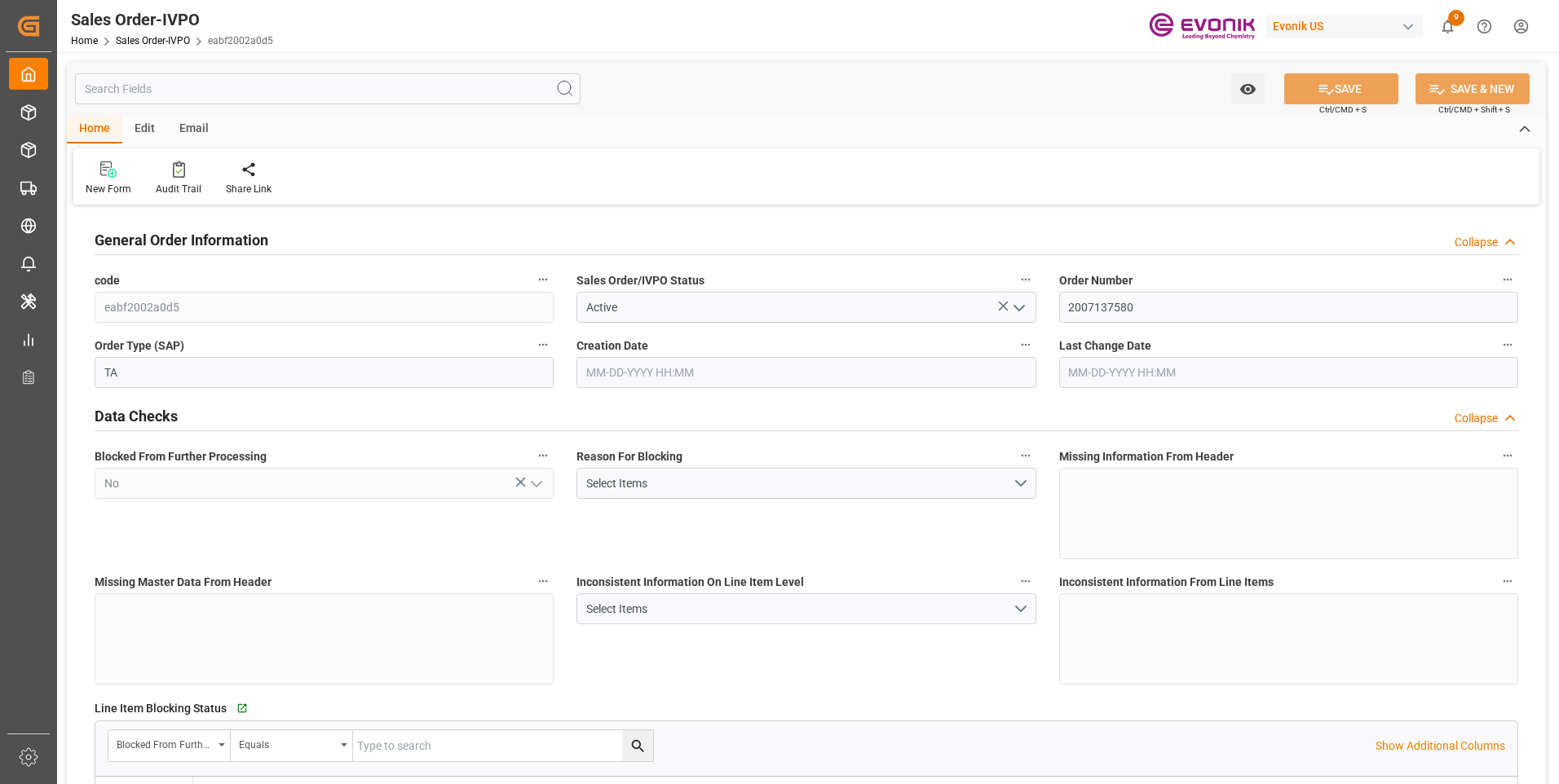
type input "CNPVG"
type input "627.75"
type input "1"
type input "106.42"
type input "08-14-2025 19:33"
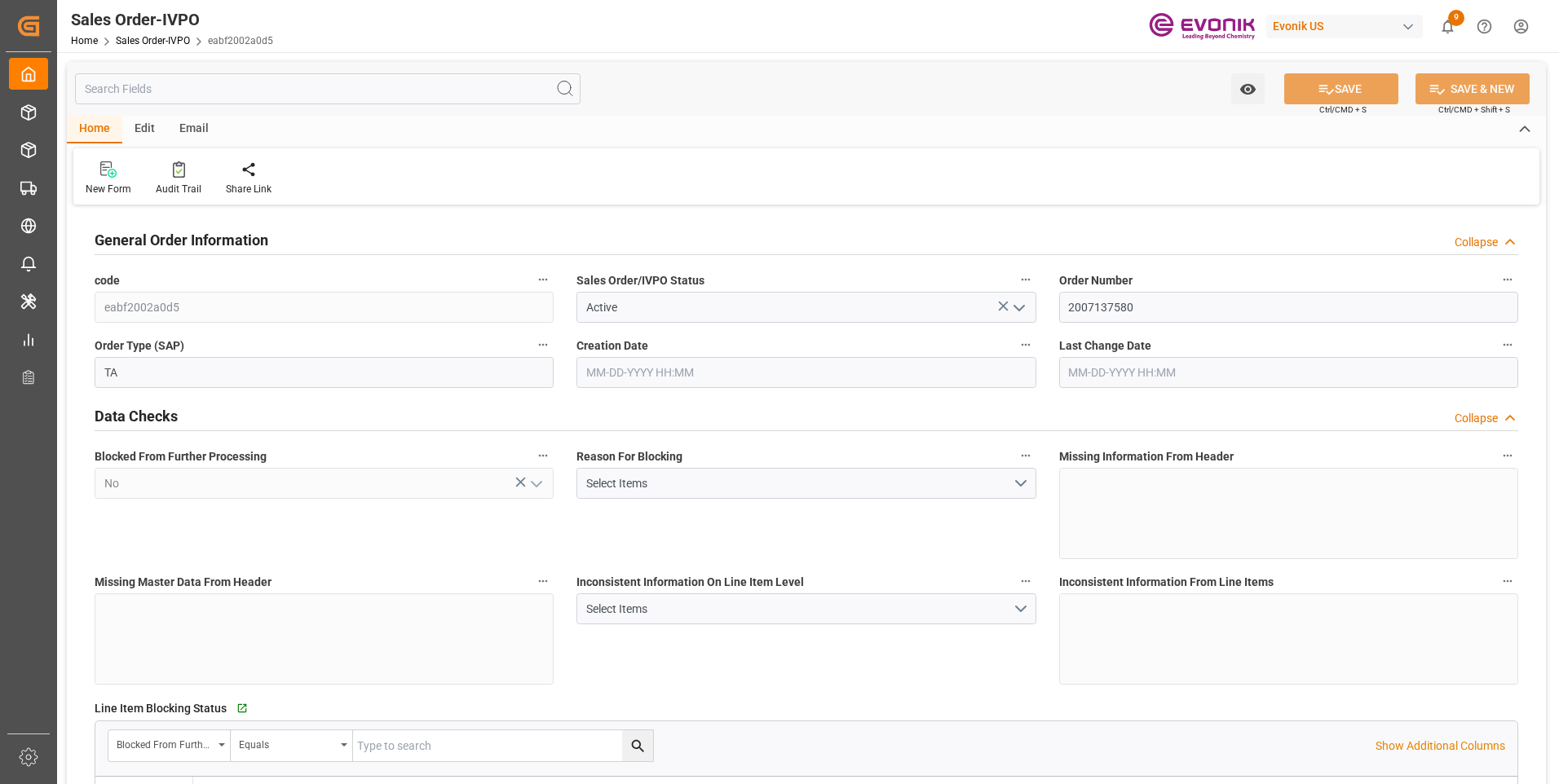
type input "08-21-2025 19:39"
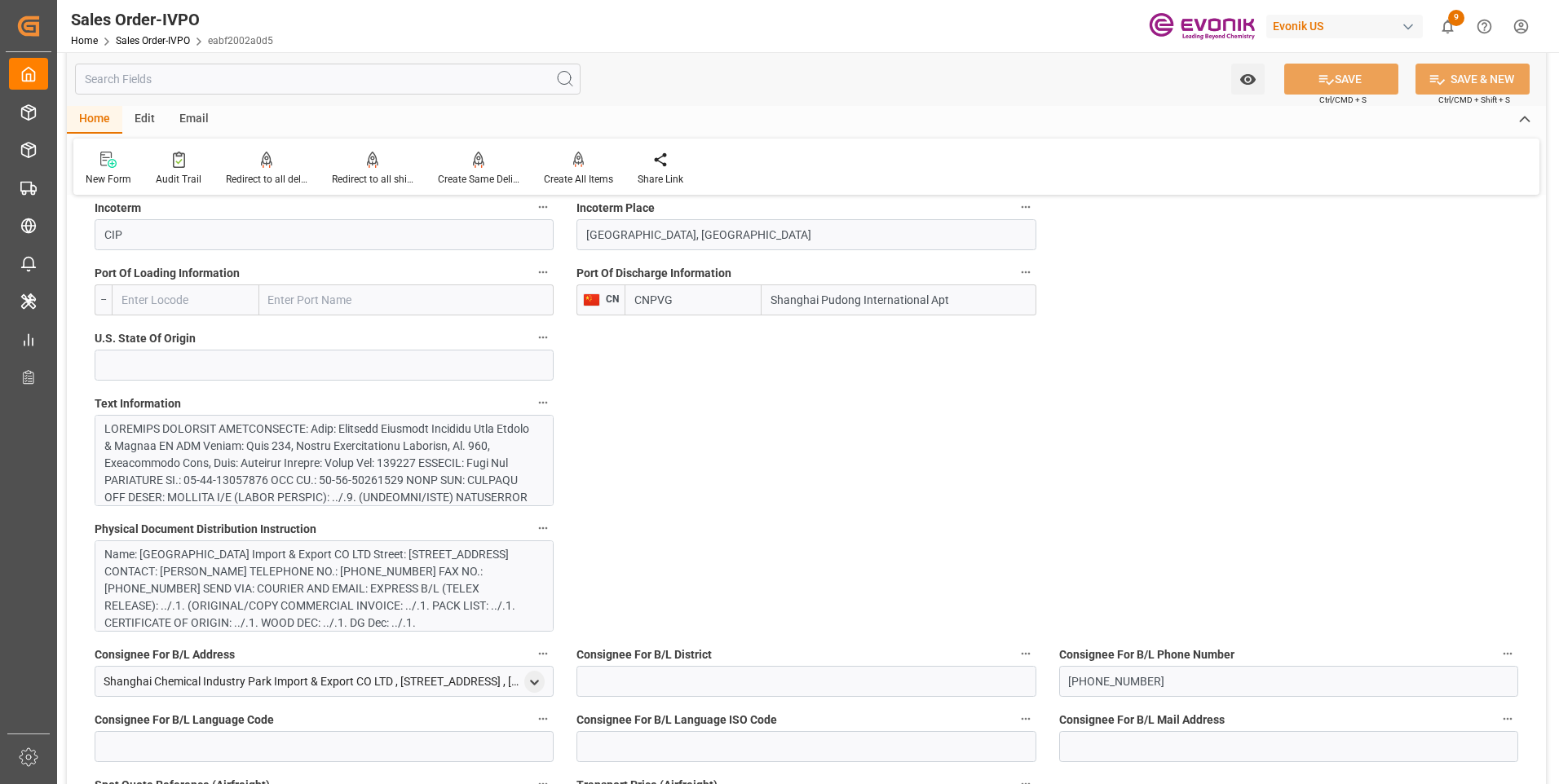
scroll to position [1141, 0]
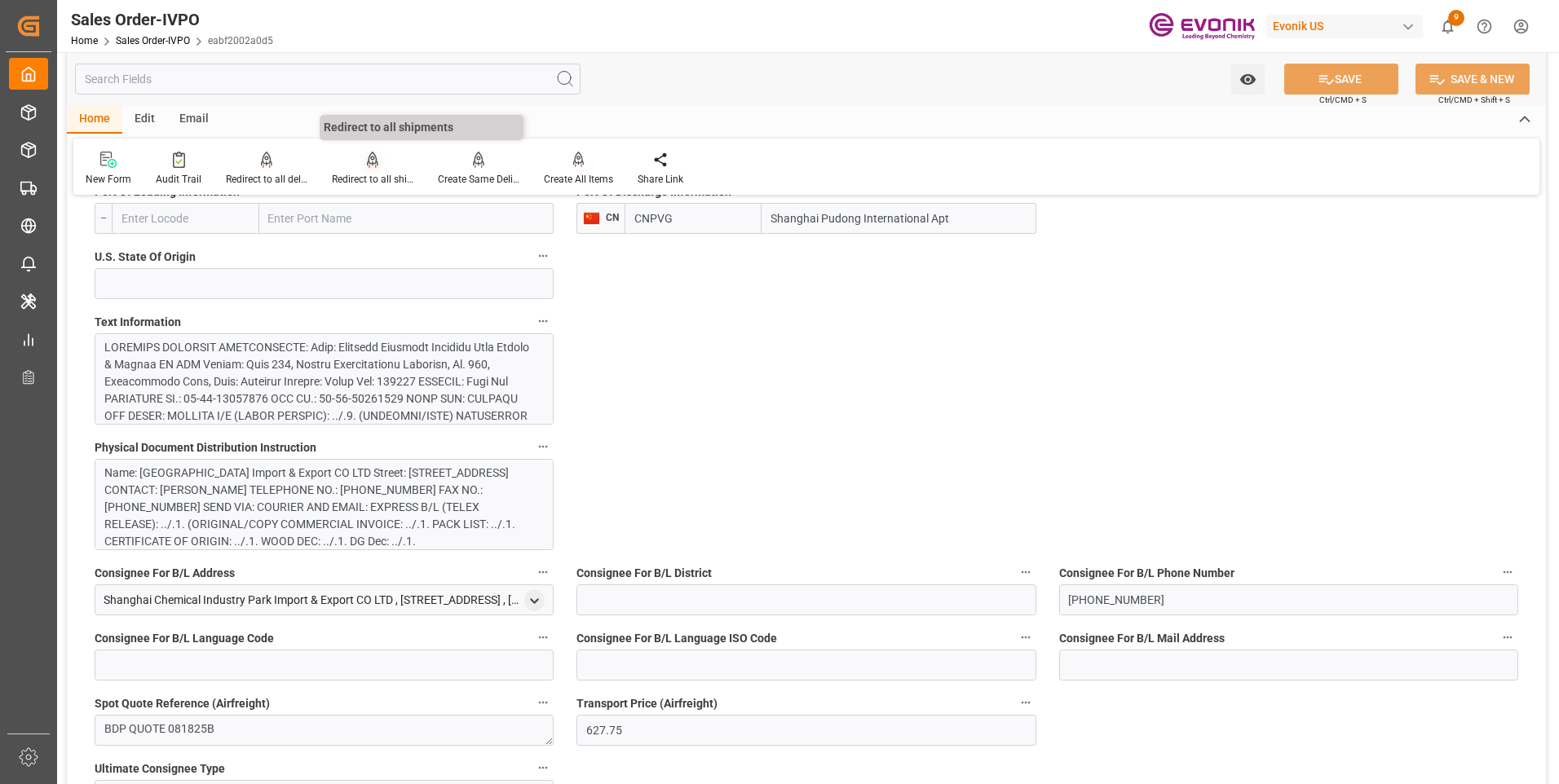
click at [382, 174] on div "Redirect to all shipments" at bounding box center [373, 179] width 82 height 15
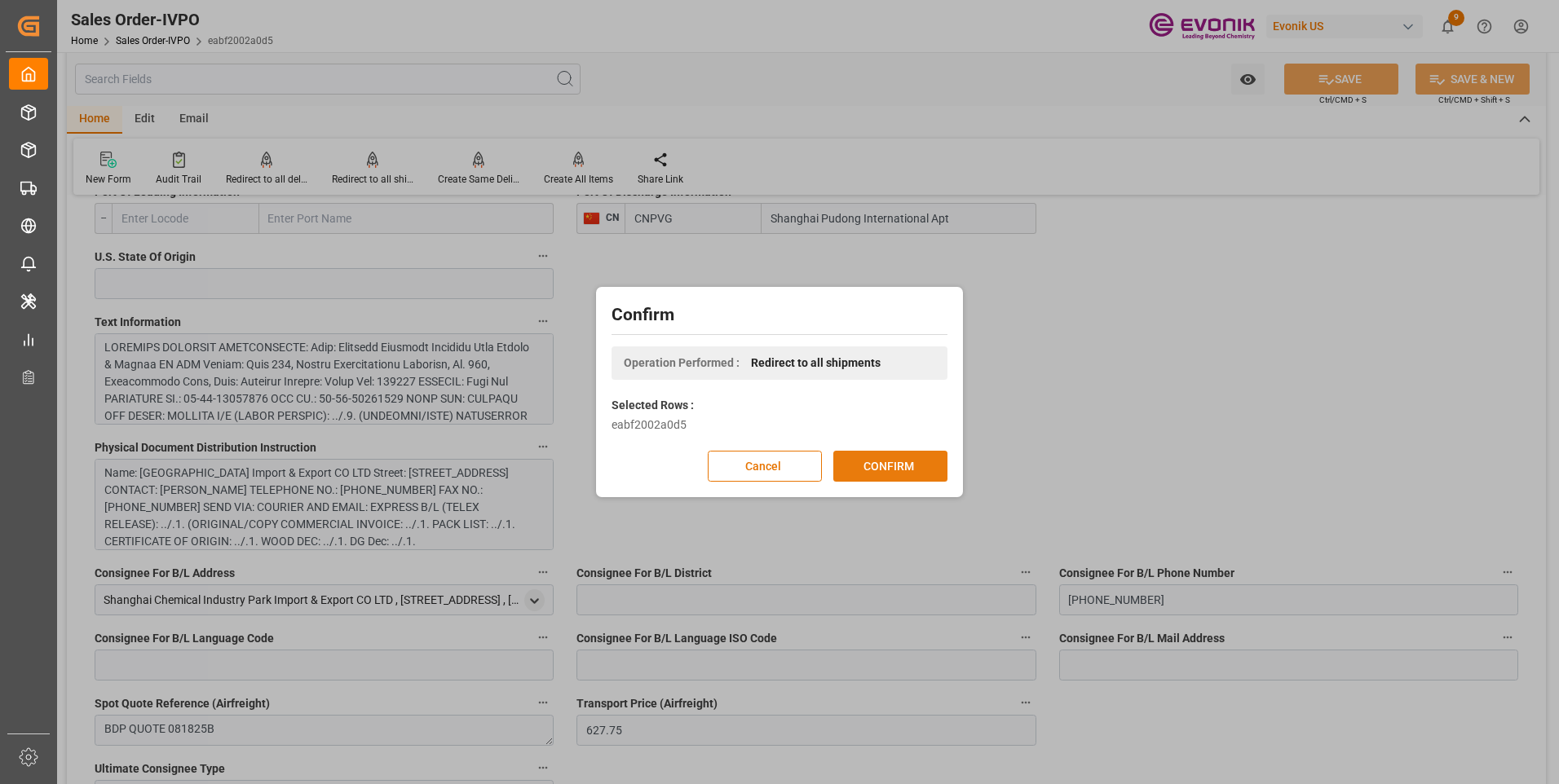
click at [865, 468] on button "CONFIRM" at bounding box center [890, 467] width 114 height 31
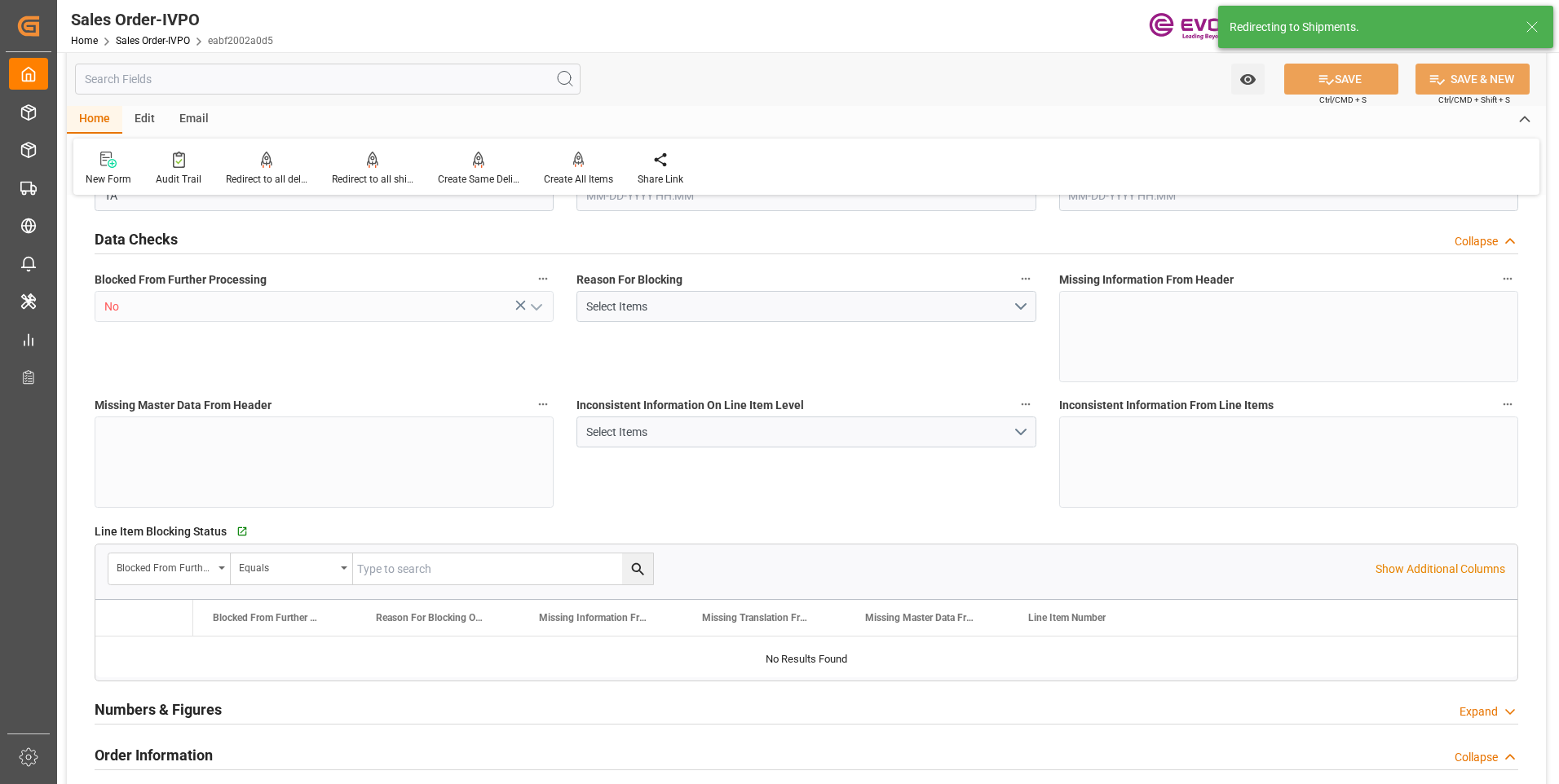
type input "CNPVG"
type input "627.75"
type input "1"
type input "106.42"
type input "08-14-2025 19:33"
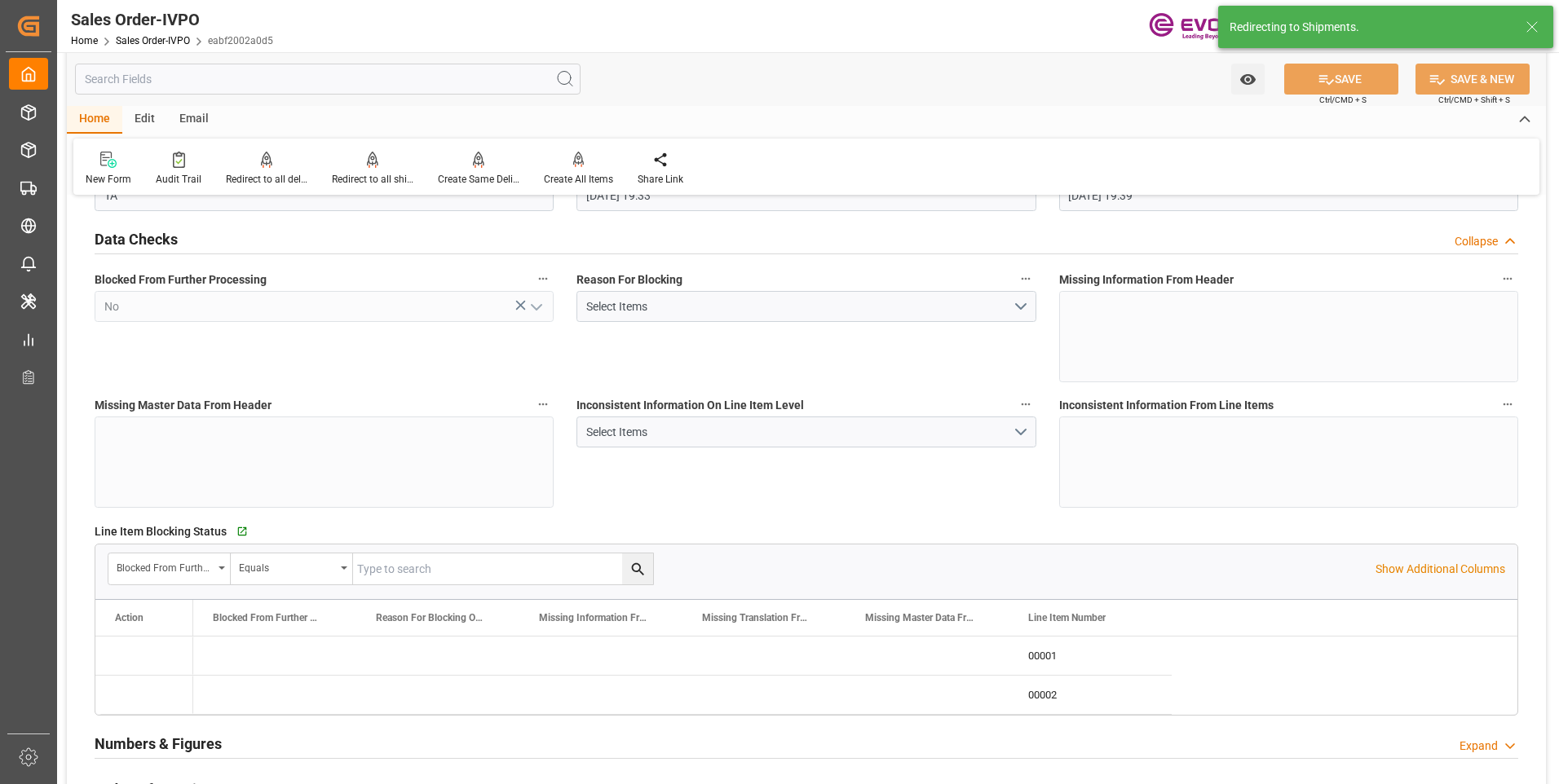
type input "[DATE] 19:39"
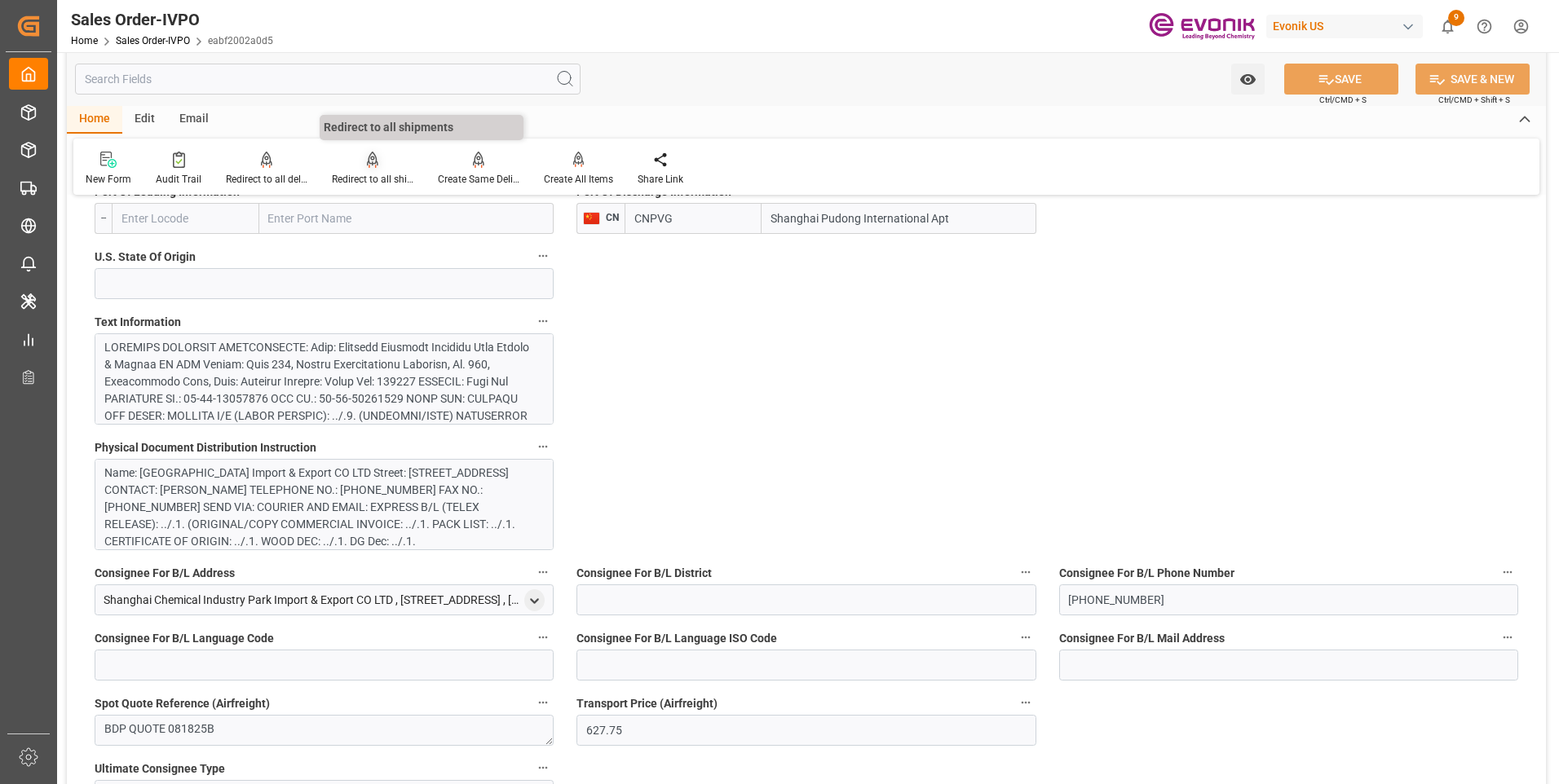
click at [402, 179] on div "Redirect to all shipments" at bounding box center [373, 179] width 82 height 15
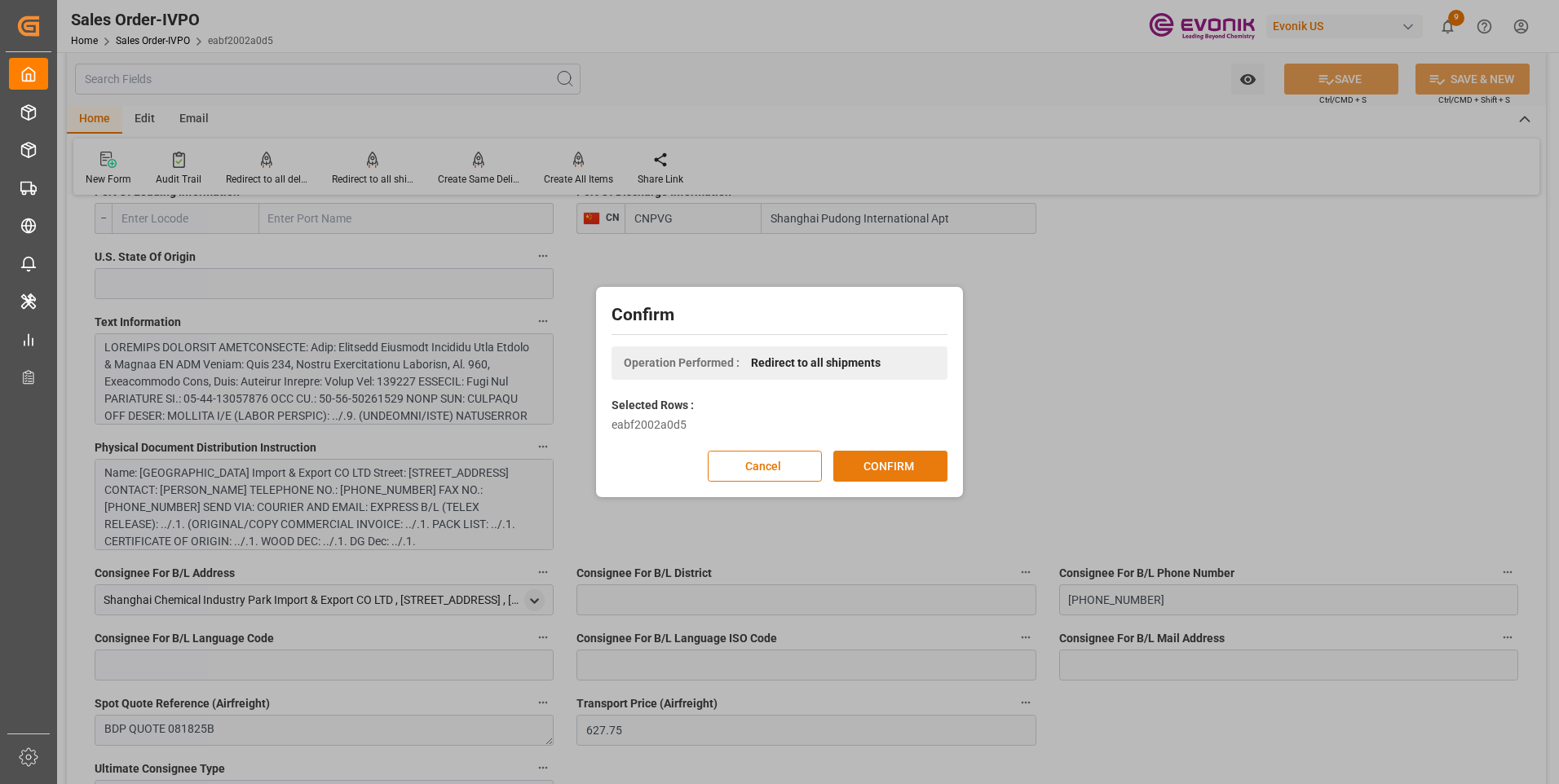
click at [878, 469] on button "CONFIRM" at bounding box center [890, 467] width 114 height 31
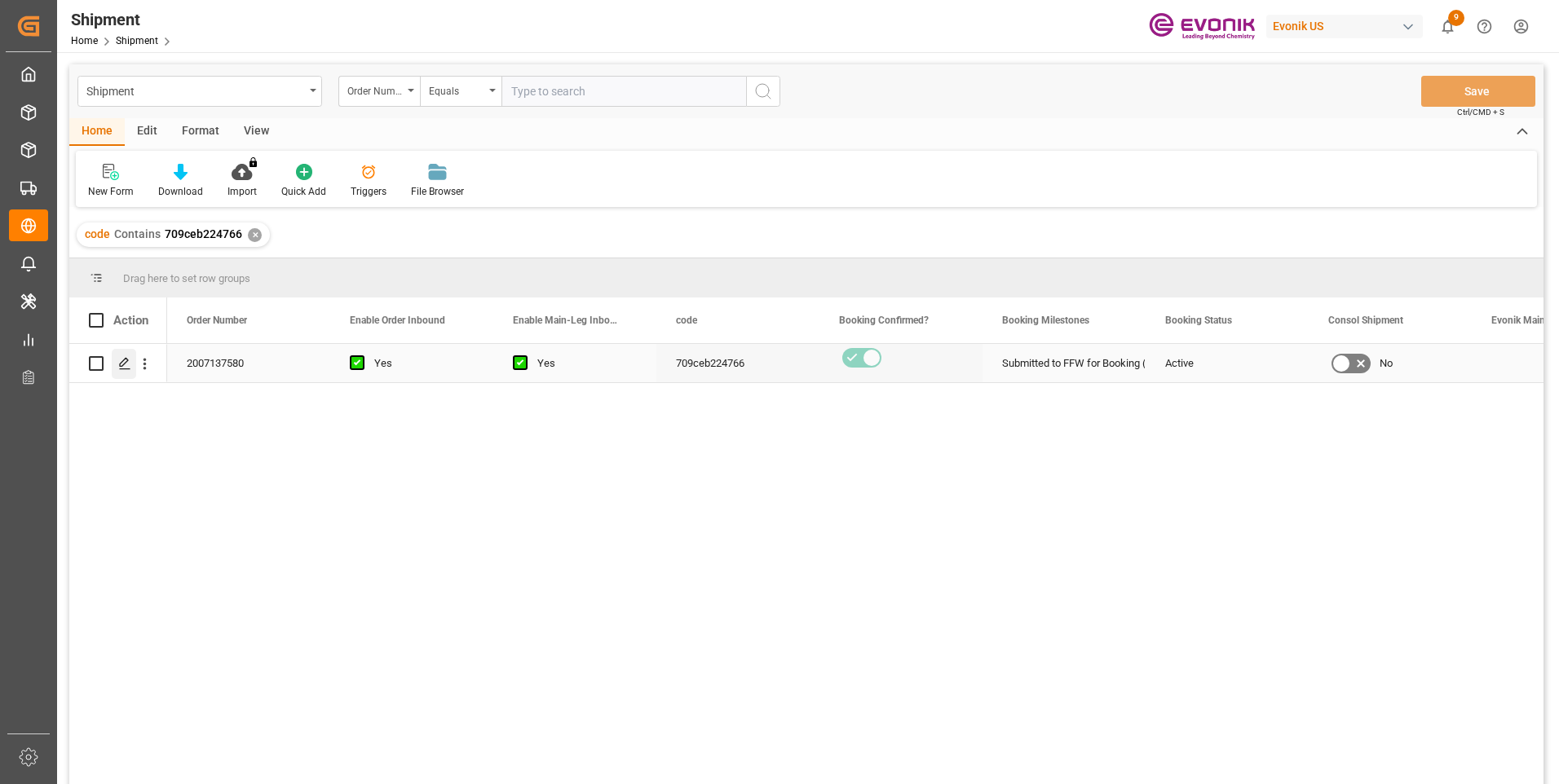
click at [117, 367] on div "Press SPACE to select this row." at bounding box center [123, 364] width 24 height 30
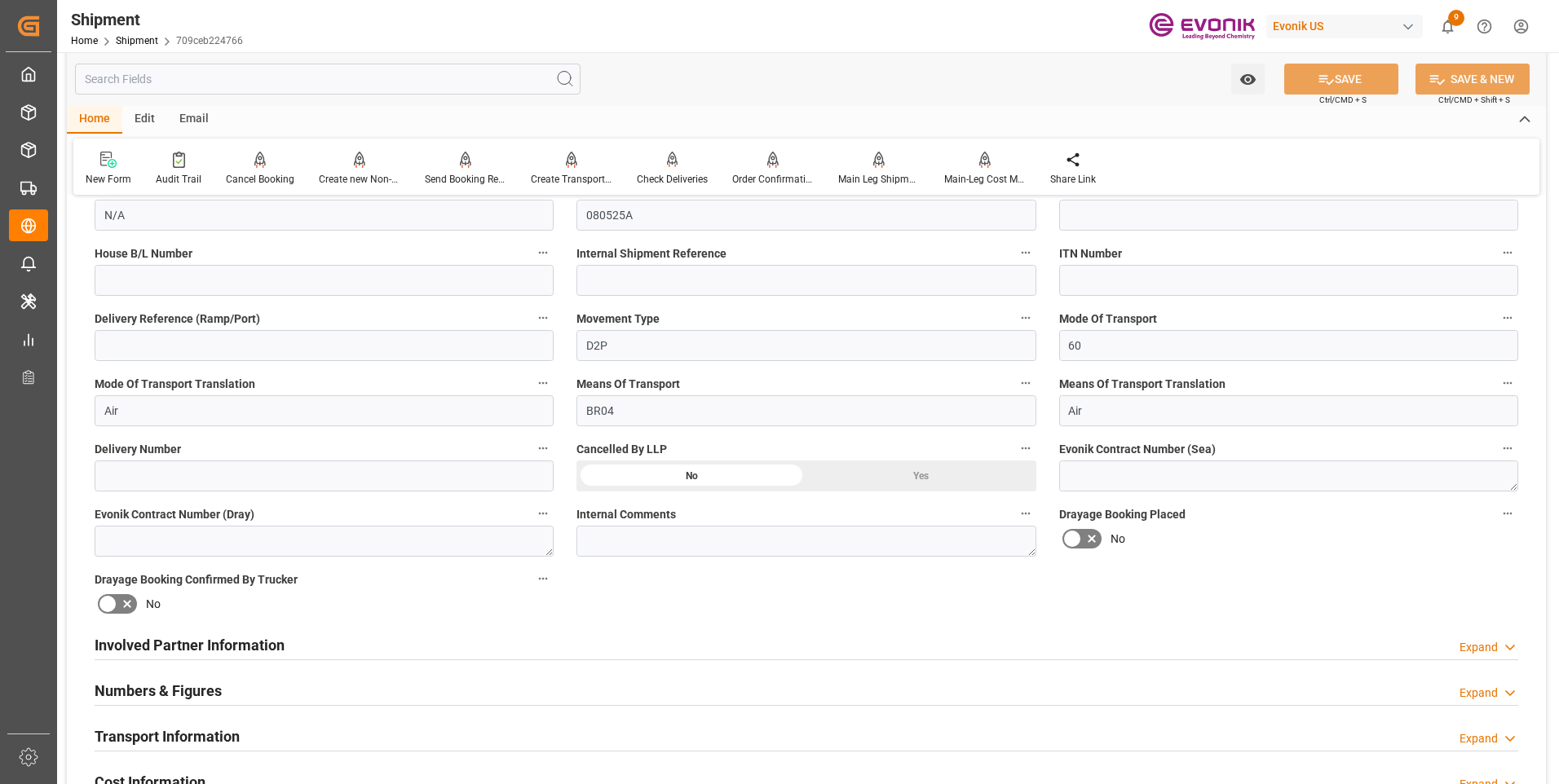
scroll to position [571, 0]
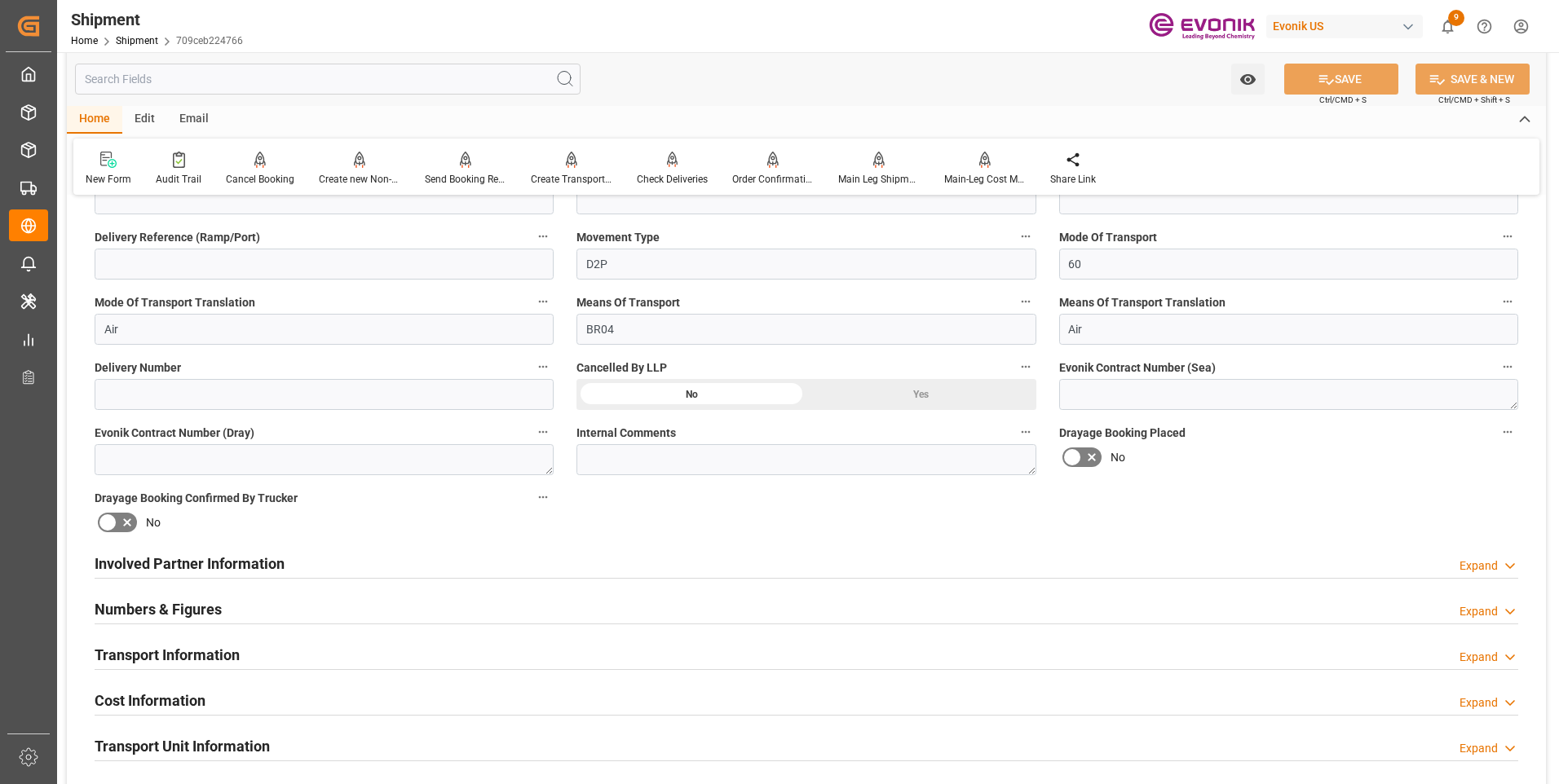
click at [539, 566] on div "Involved Partner Information Expand" at bounding box center [807, 562] width 1424 height 31
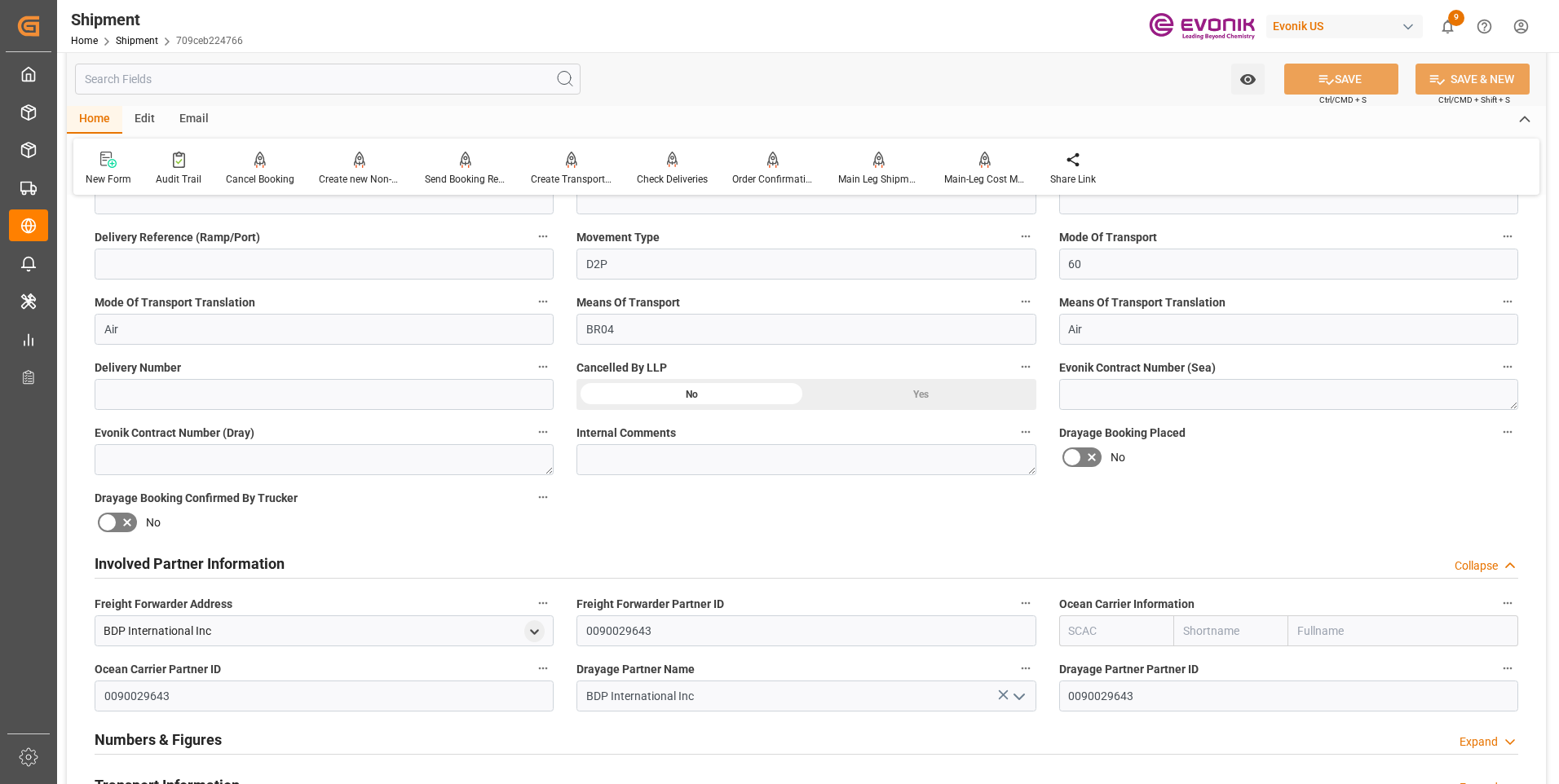
click at [533, 567] on div "Involved Partner Information Collapse" at bounding box center [807, 562] width 1424 height 31
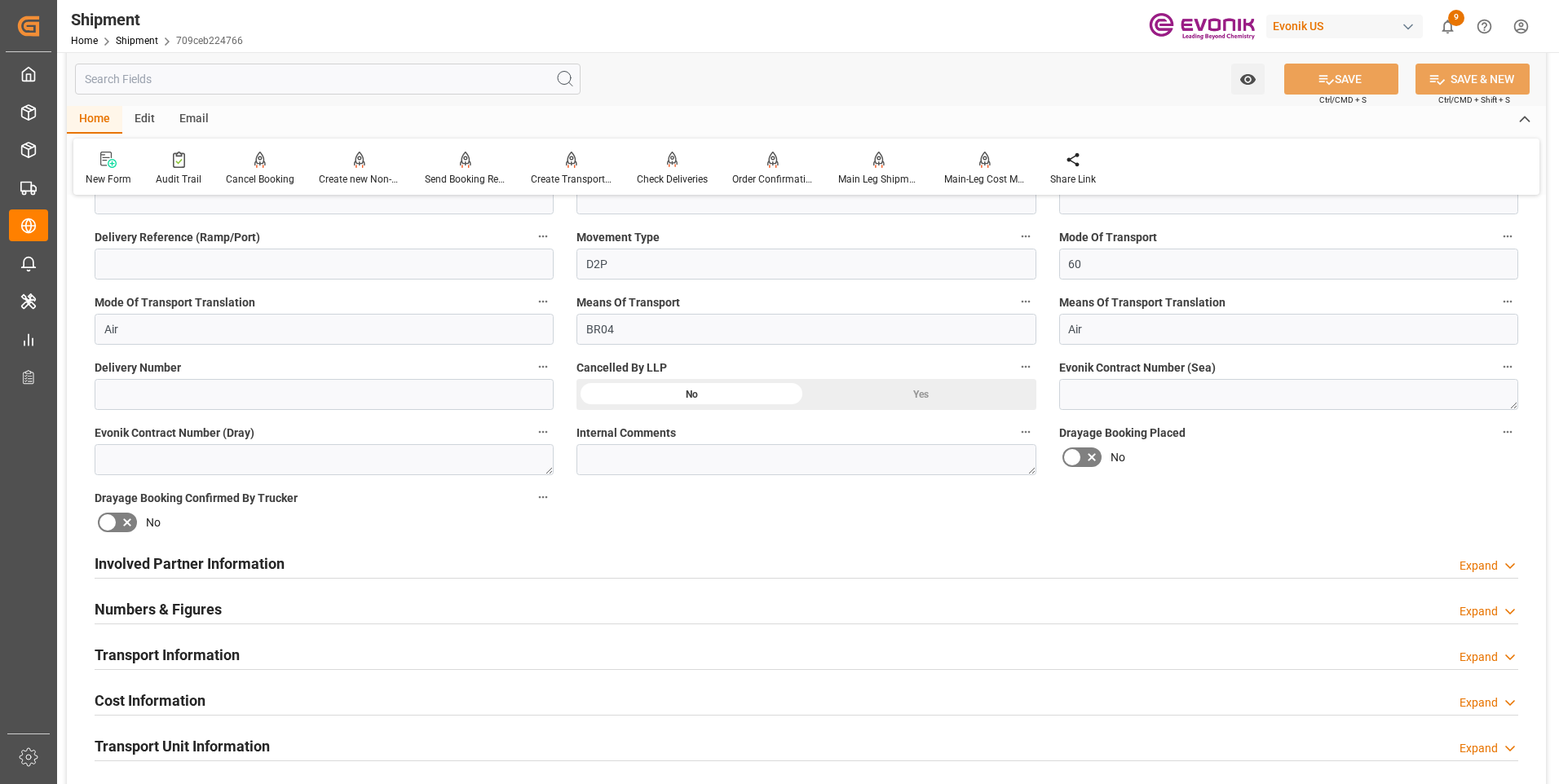
click at [519, 648] on div "Transport Information Expand" at bounding box center [807, 654] width 1424 height 31
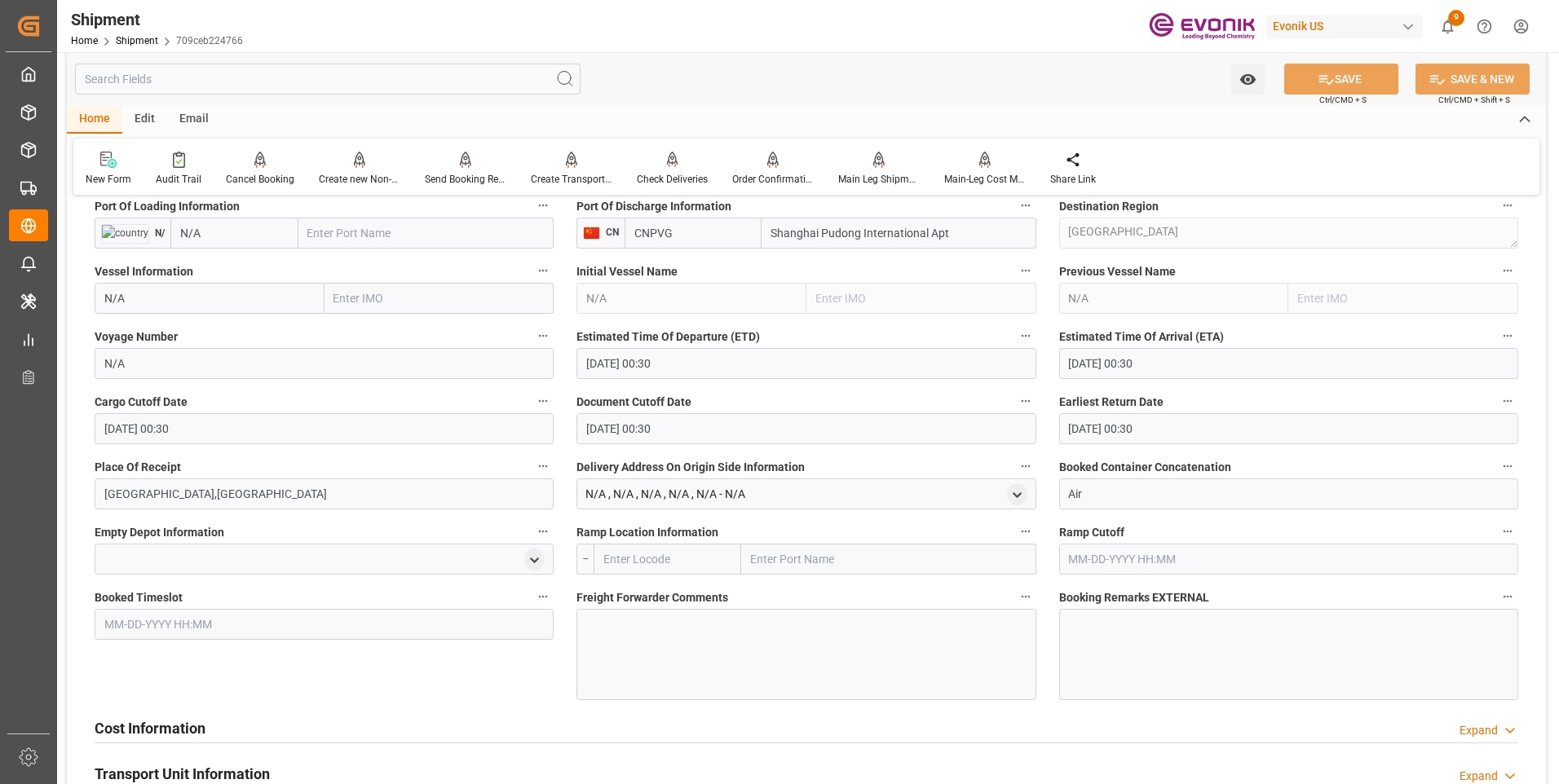
scroll to position [1141, 0]
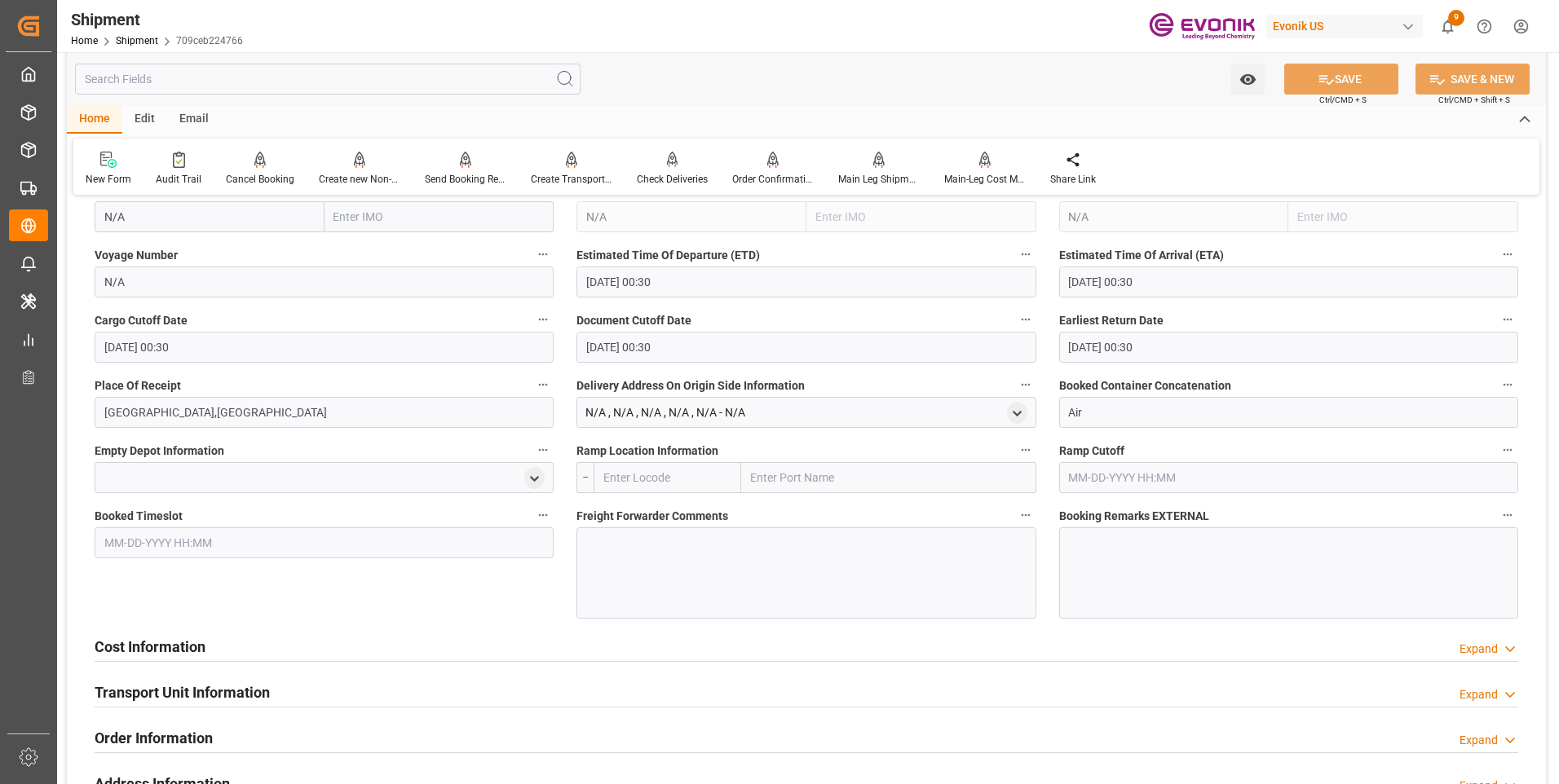
click at [624, 642] on div "Cost Information Expand" at bounding box center [807, 646] width 1424 height 31
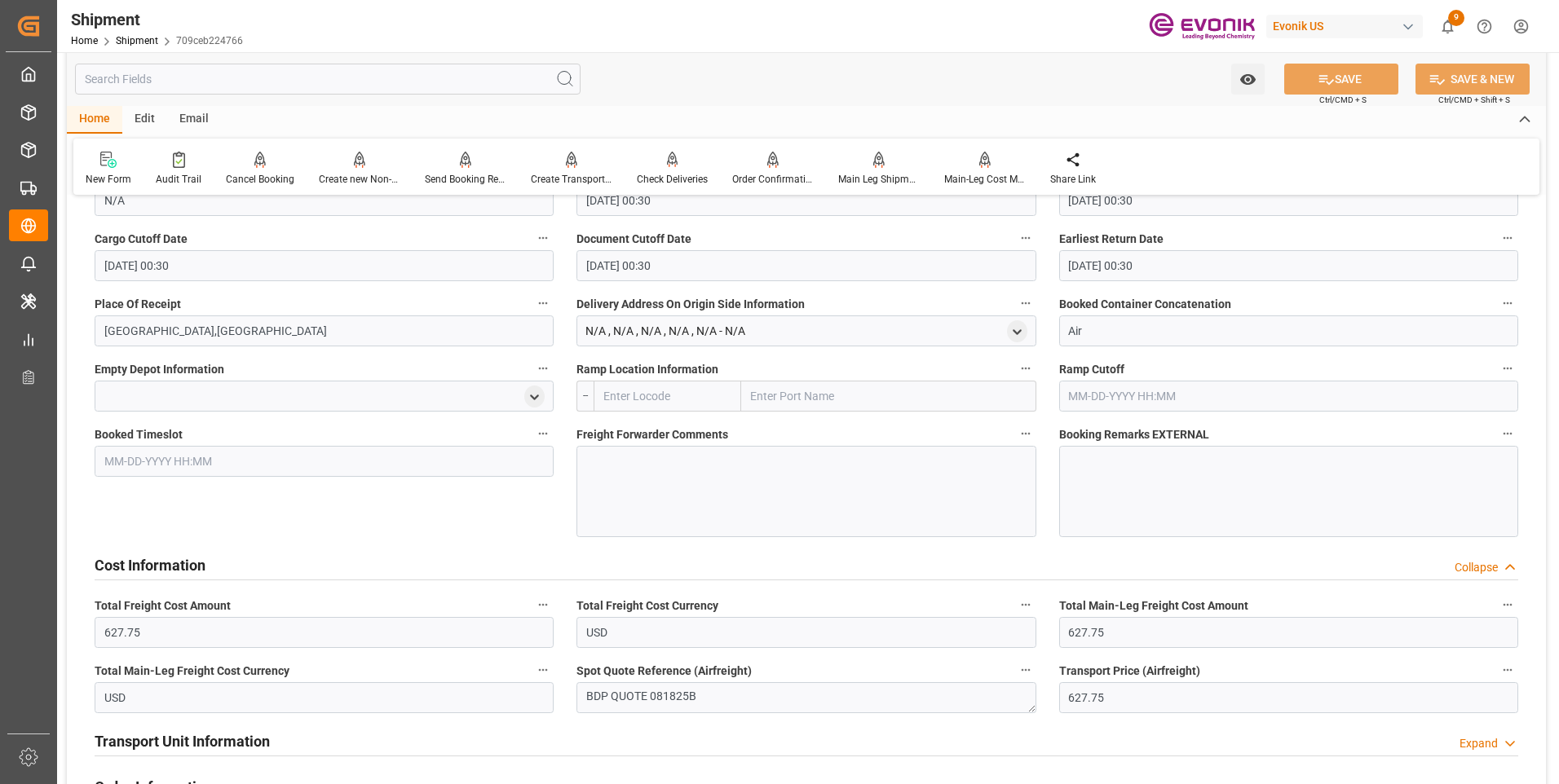
scroll to position [1304, 0]
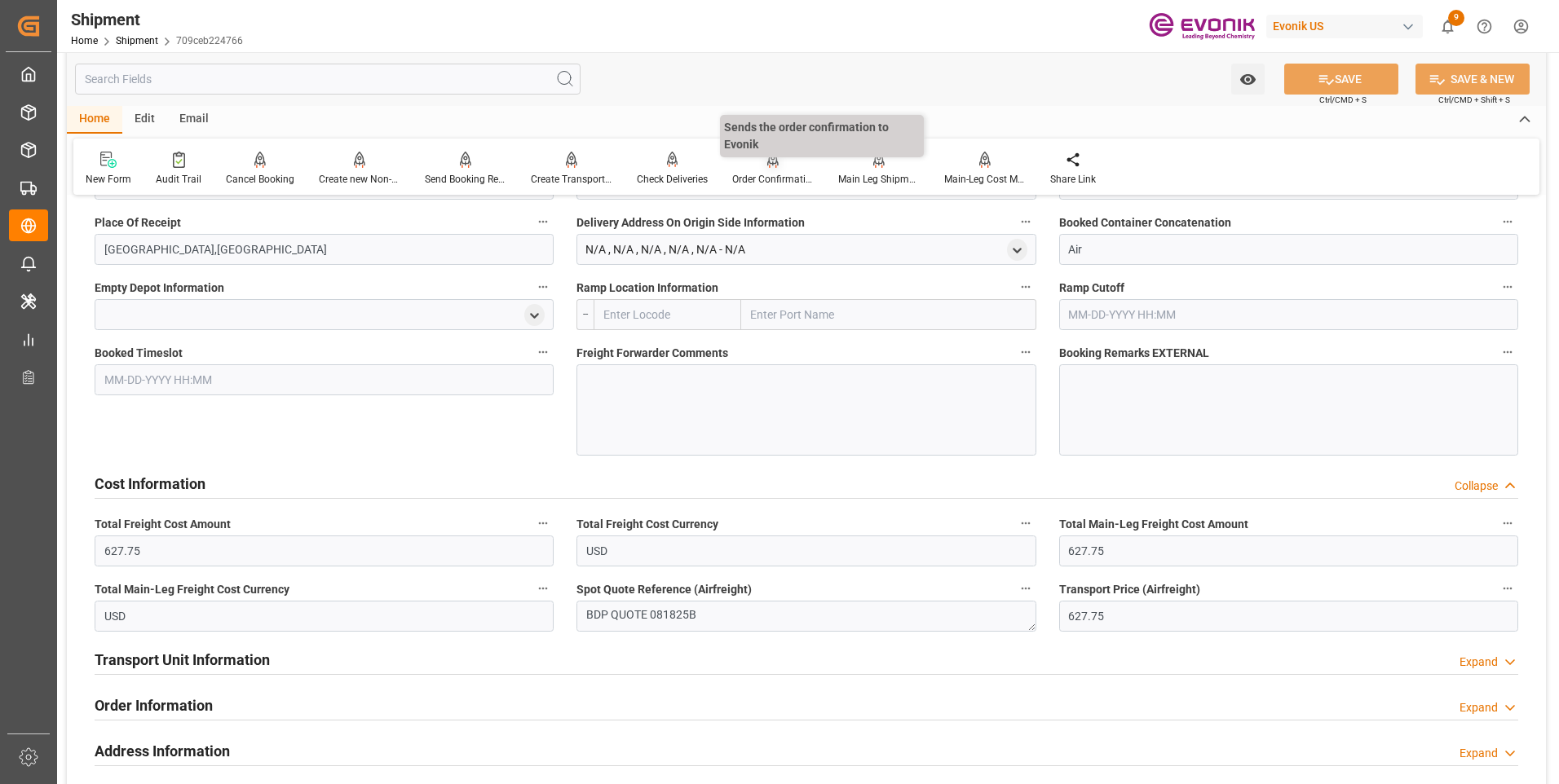
click at [756, 182] on div "Order Confirmation" at bounding box center [773, 179] width 82 height 15
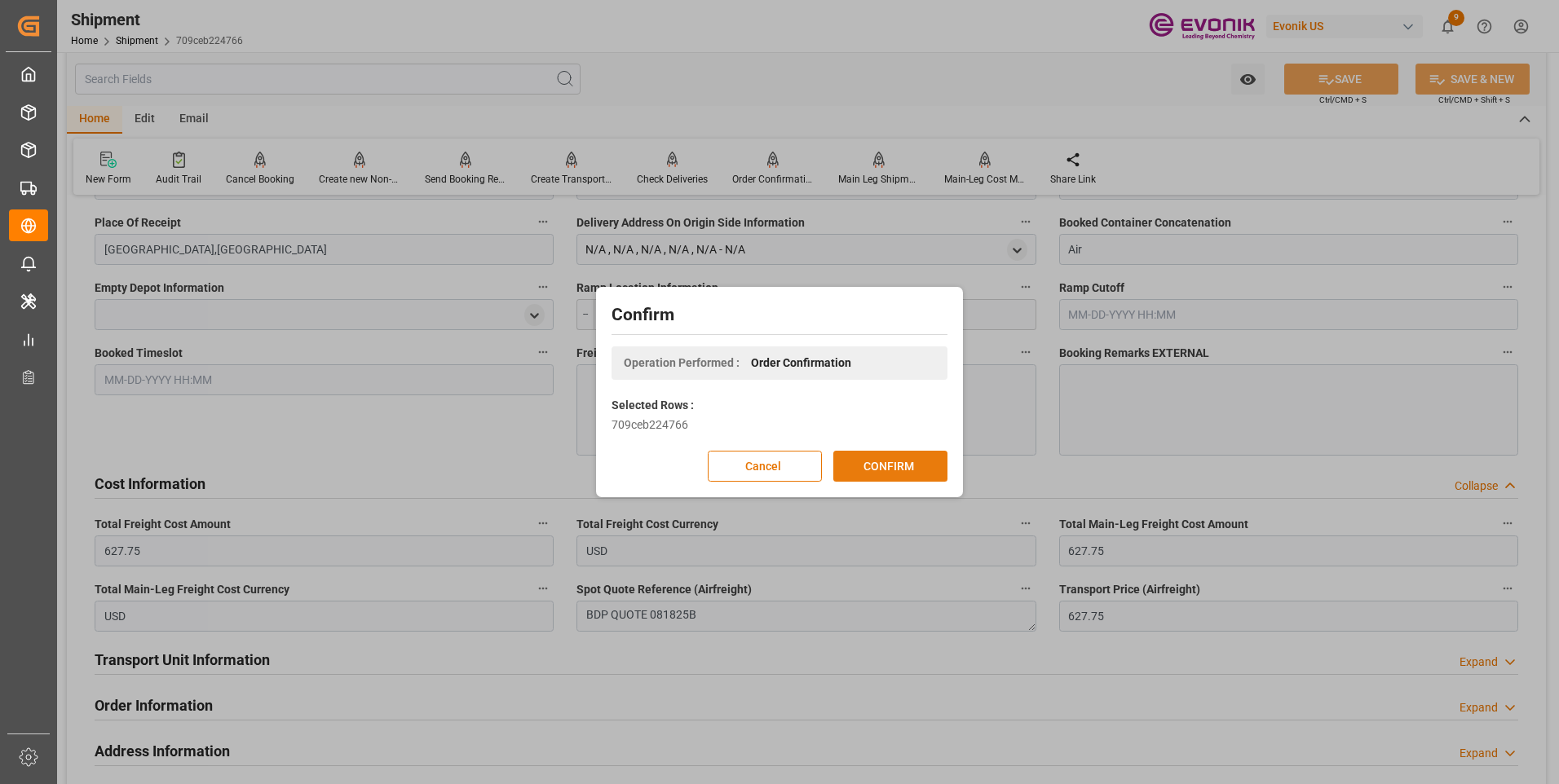
click at [898, 480] on button "CONFIRM" at bounding box center [890, 467] width 114 height 31
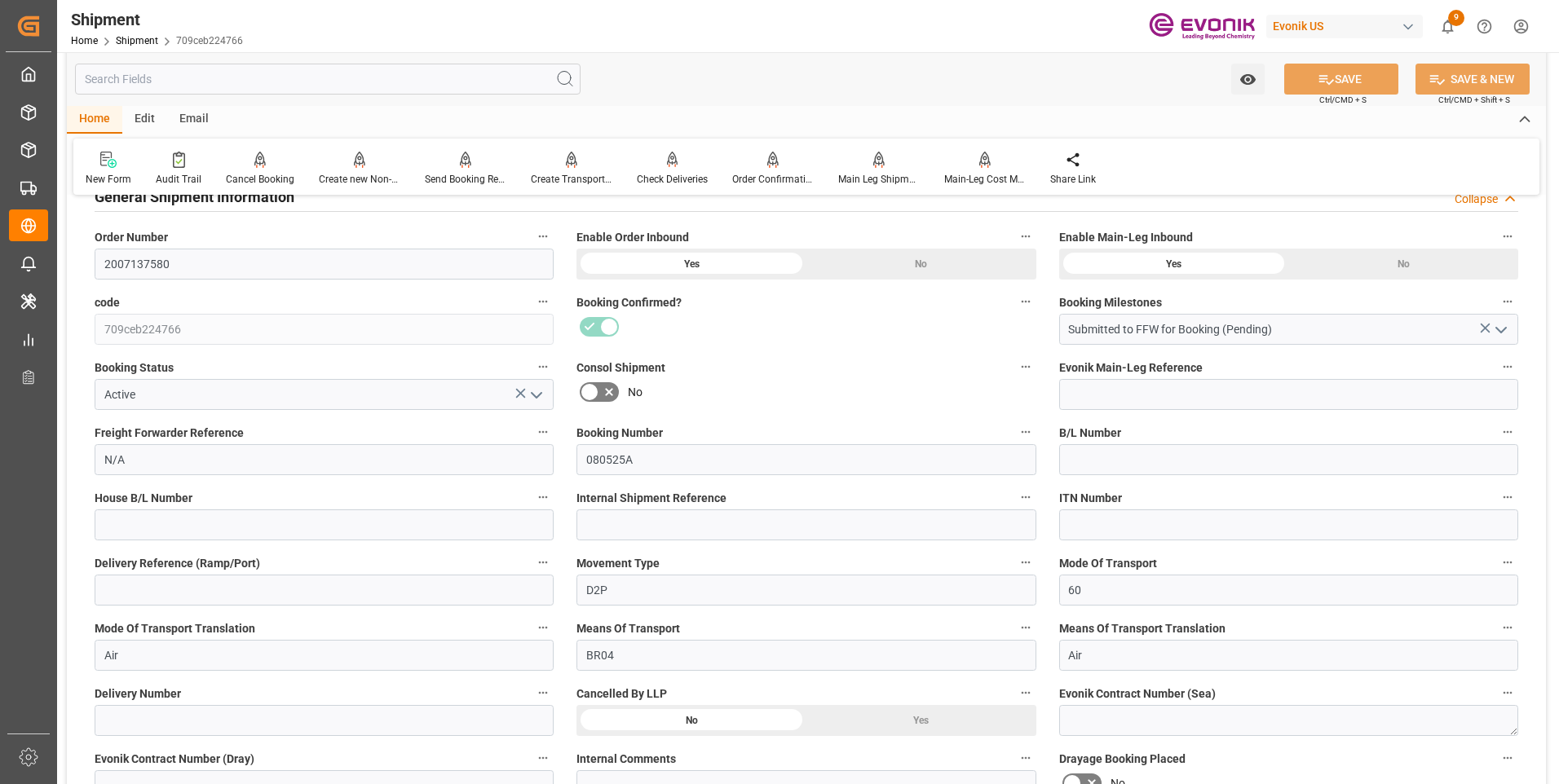
scroll to position [0, 0]
